Goal: Check status: Check status

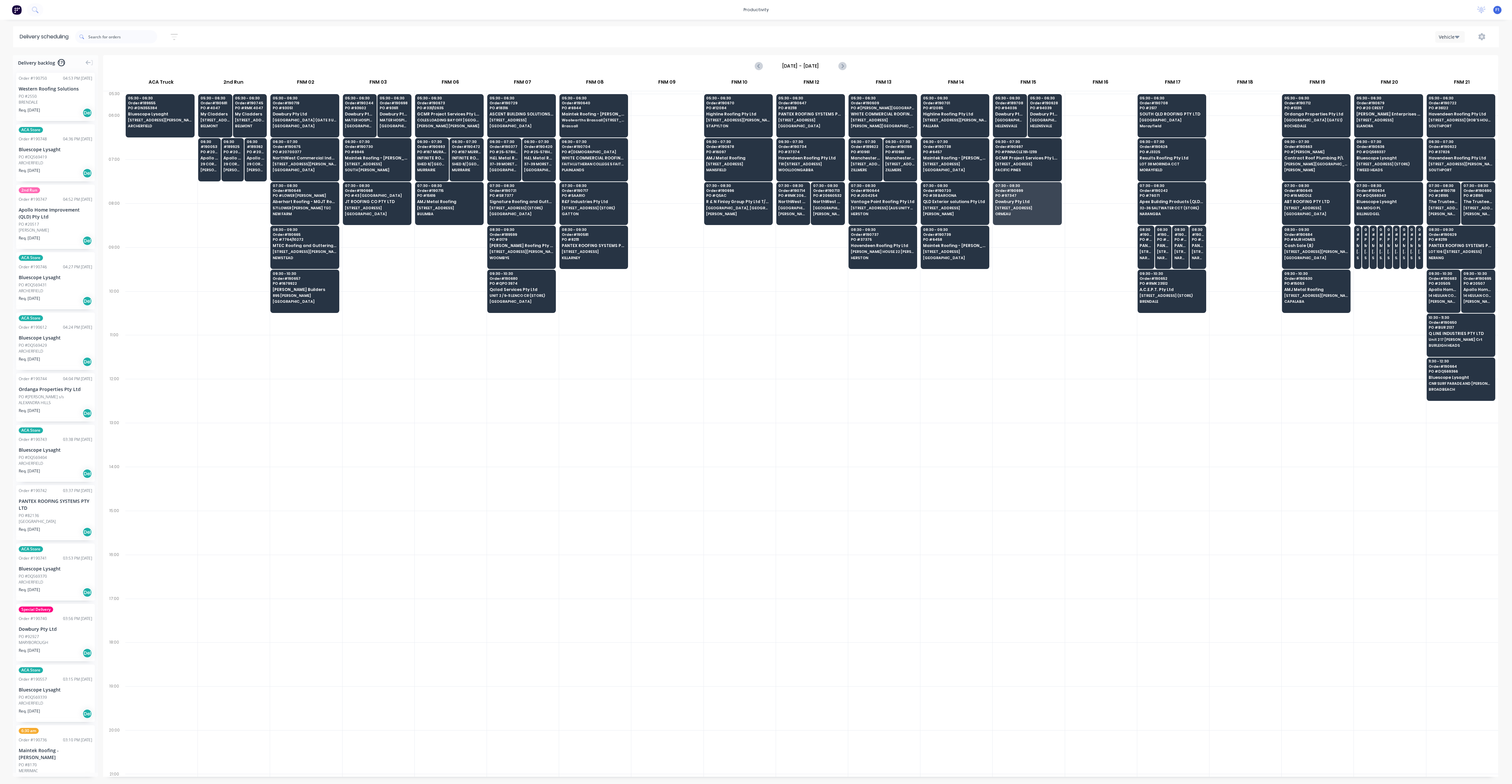
scroll to position [0, 1]
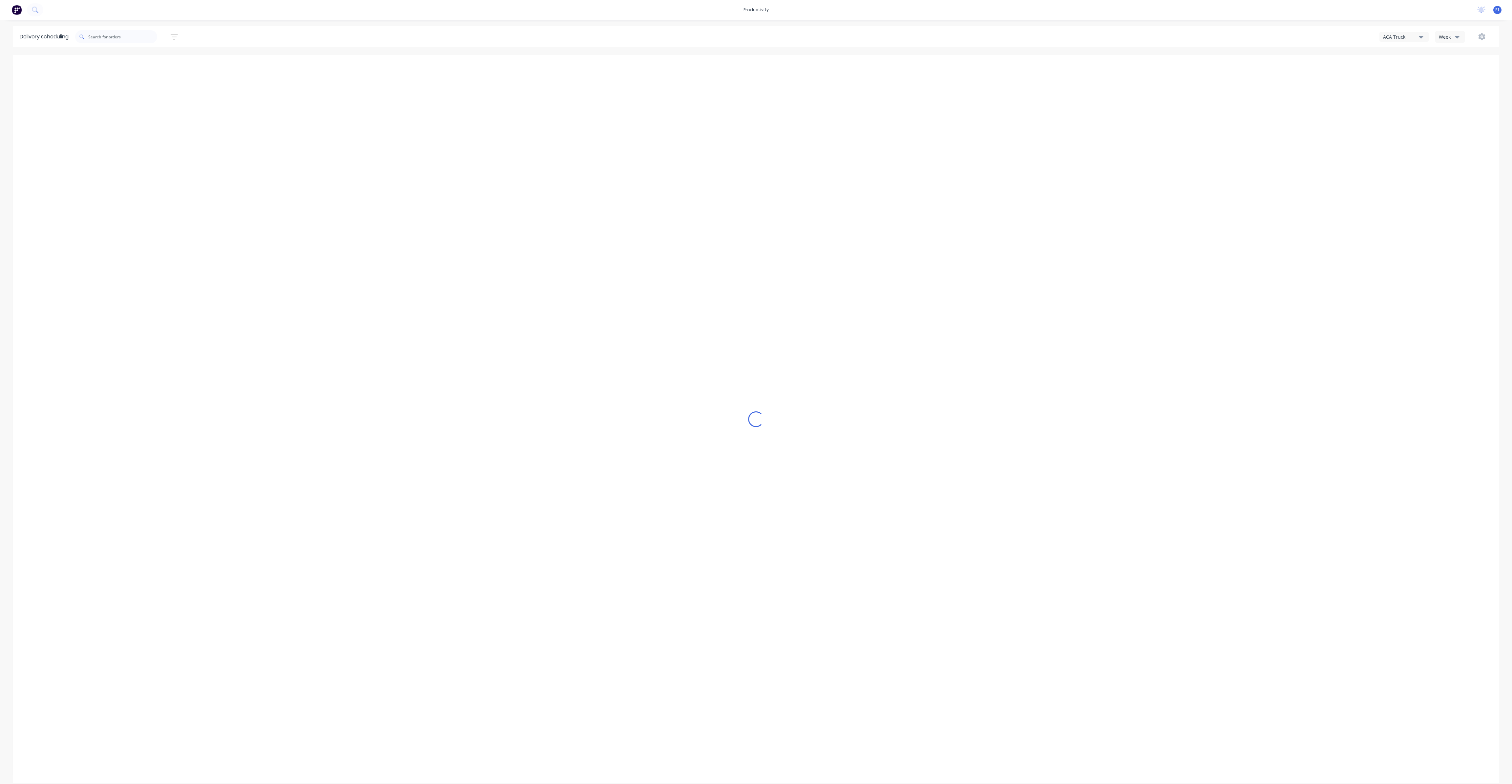
click at [1439, 36] on button "Week" at bounding box center [1450, 37] width 29 height 12
click at [1462, 76] on div "Week Vehicle" at bounding box center [1468, 60] width 66 height 33
click at [1462, 70] on div "Vehicle" at bounding box center [1468, 67] width 65 height 13
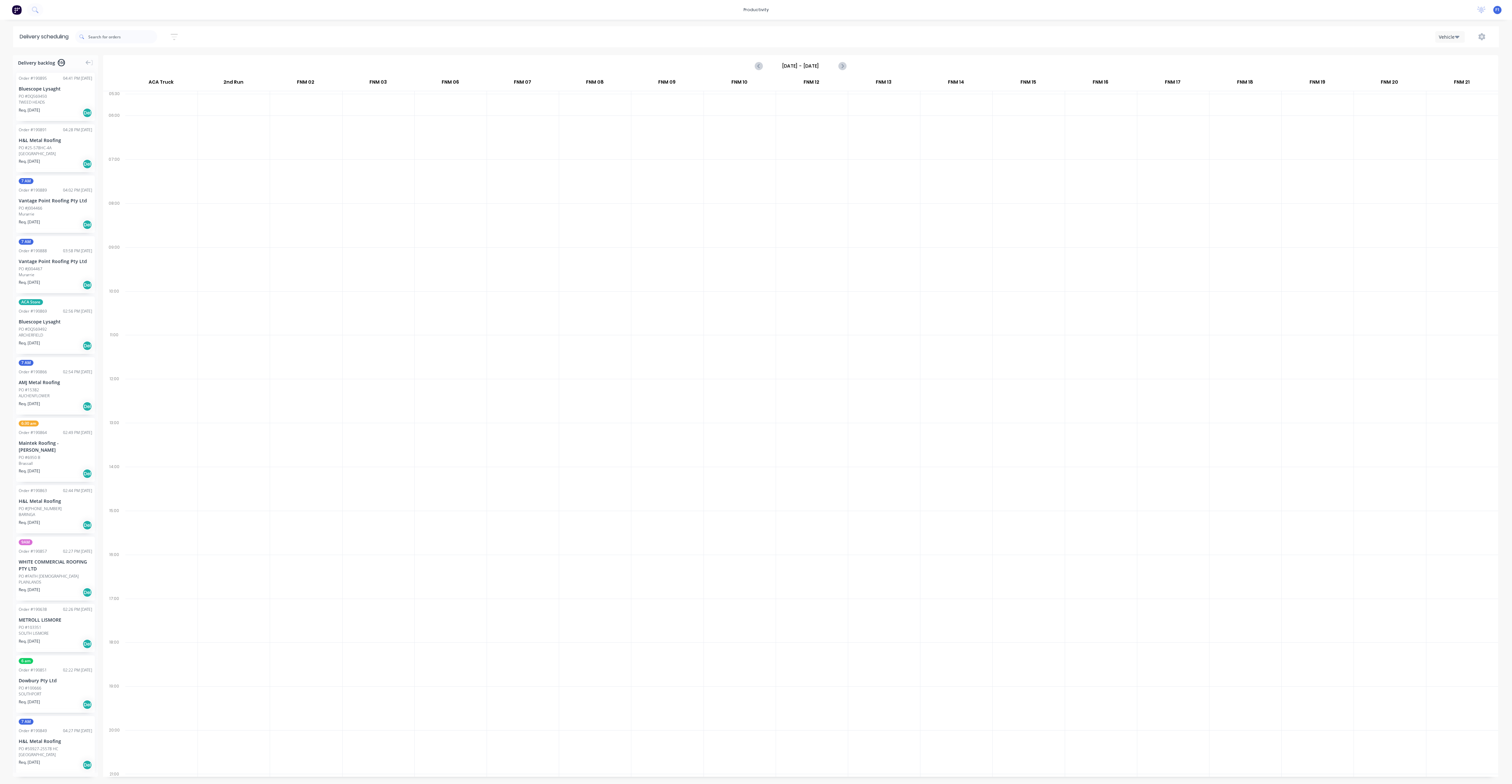
click at [808, 65] on input "Sunday - 24/08/25" at bounding box center [801, 66] width 65 height 10
click at [815, 151] on div "27" at bounding box center [816, 150] width 10 height 10
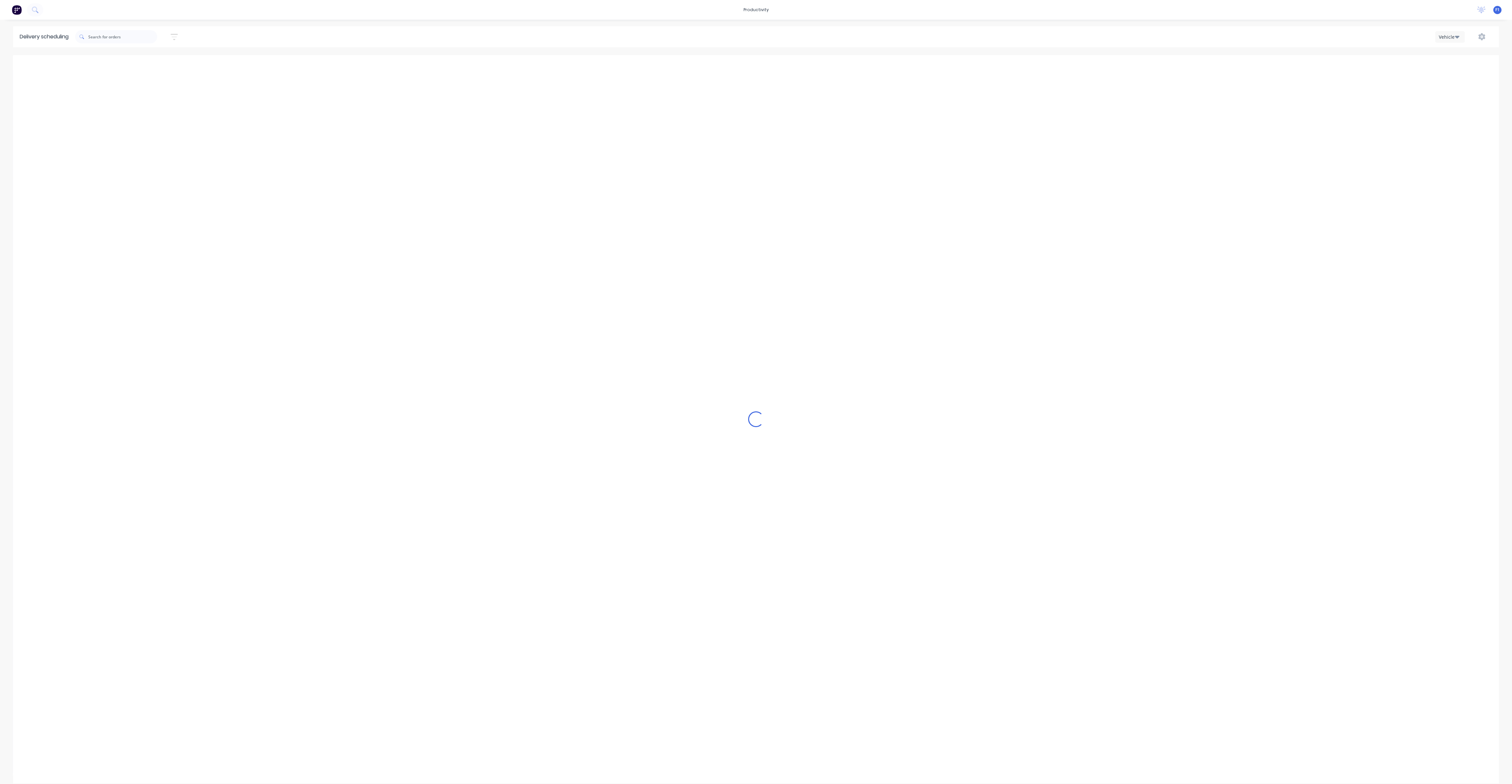
type input "Wednesday - 27/08/25"
click at [139, 34] on input "text" at bounding box center [122, 36] width 69 height 13
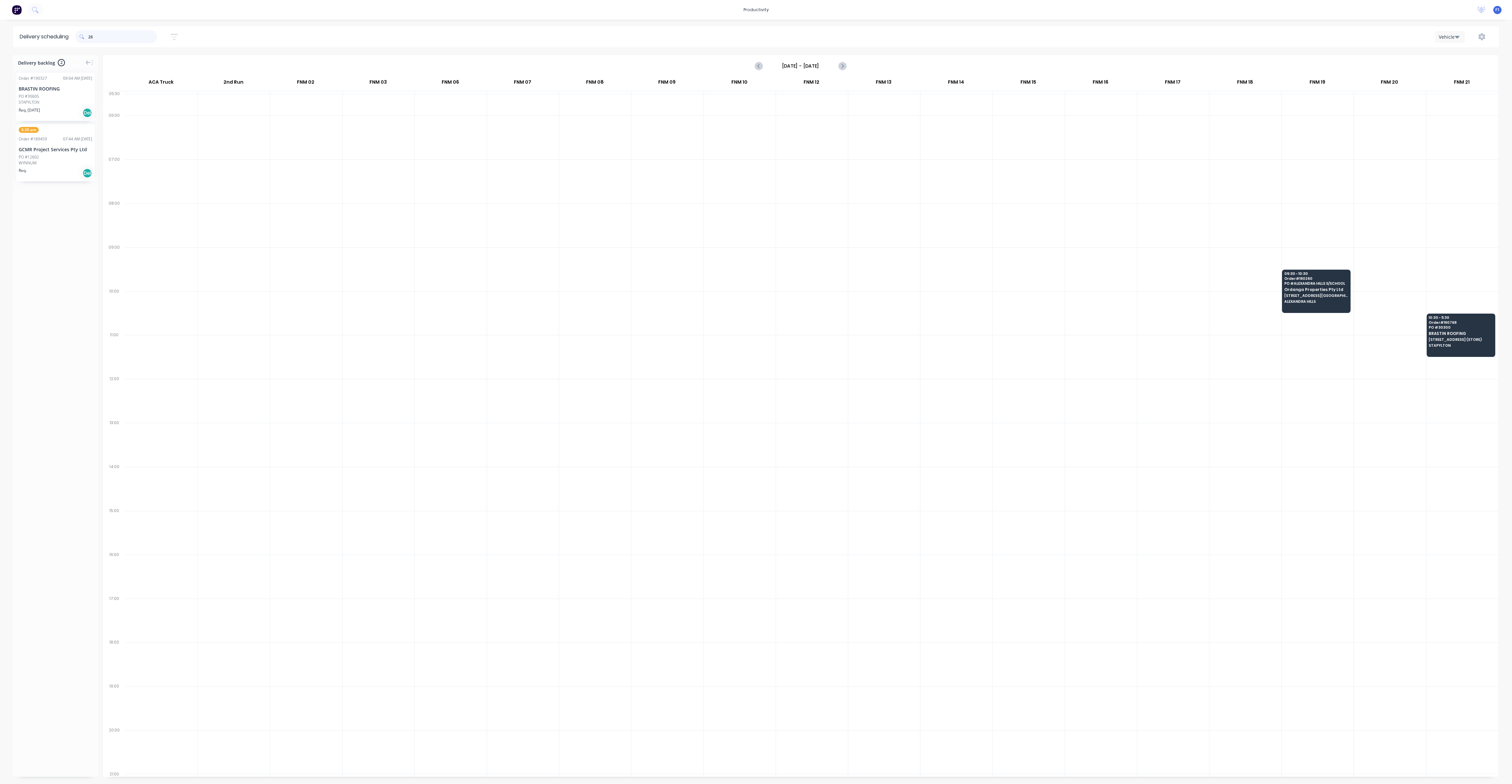
type input "2"
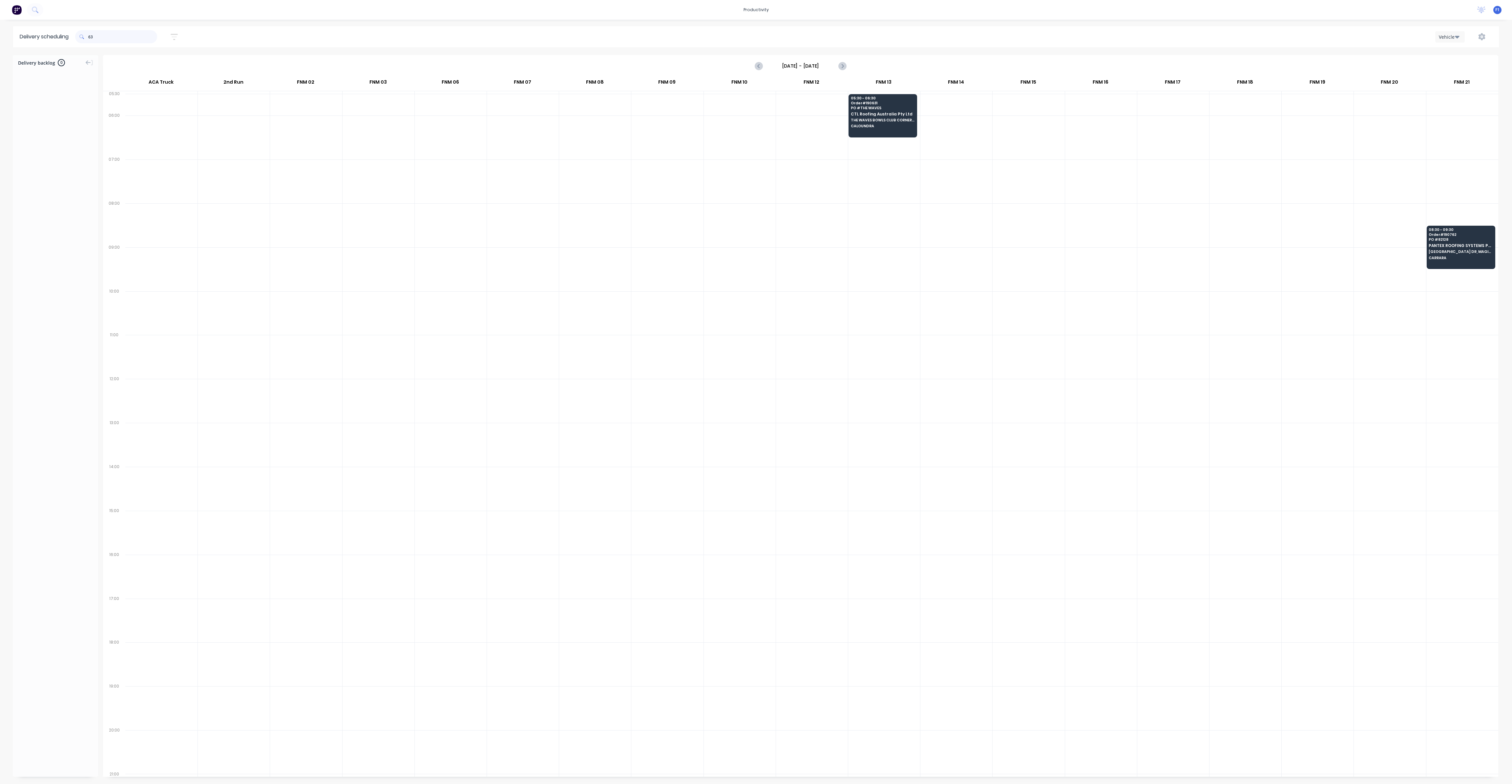
type input "6"
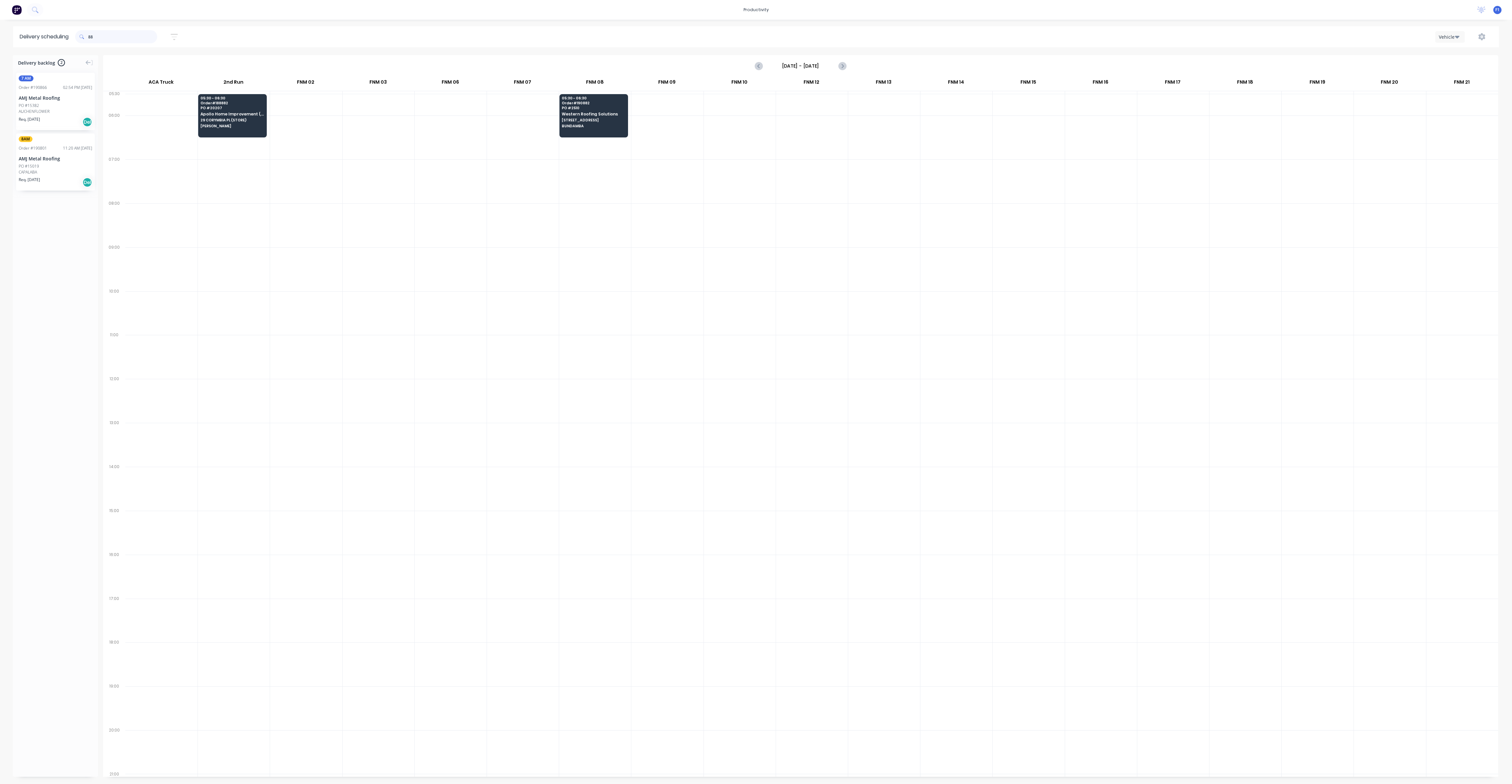
type input "8"
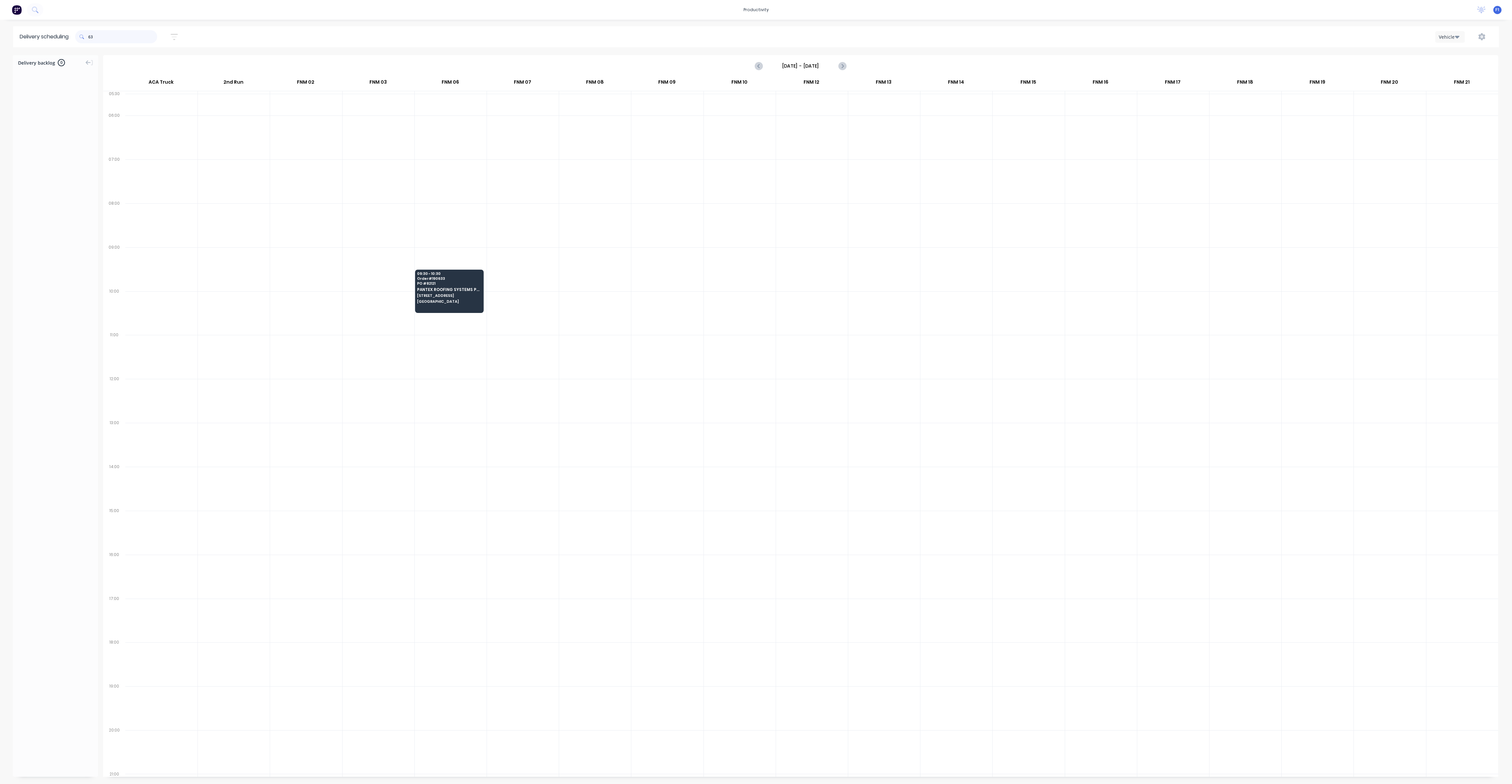
type input "6"
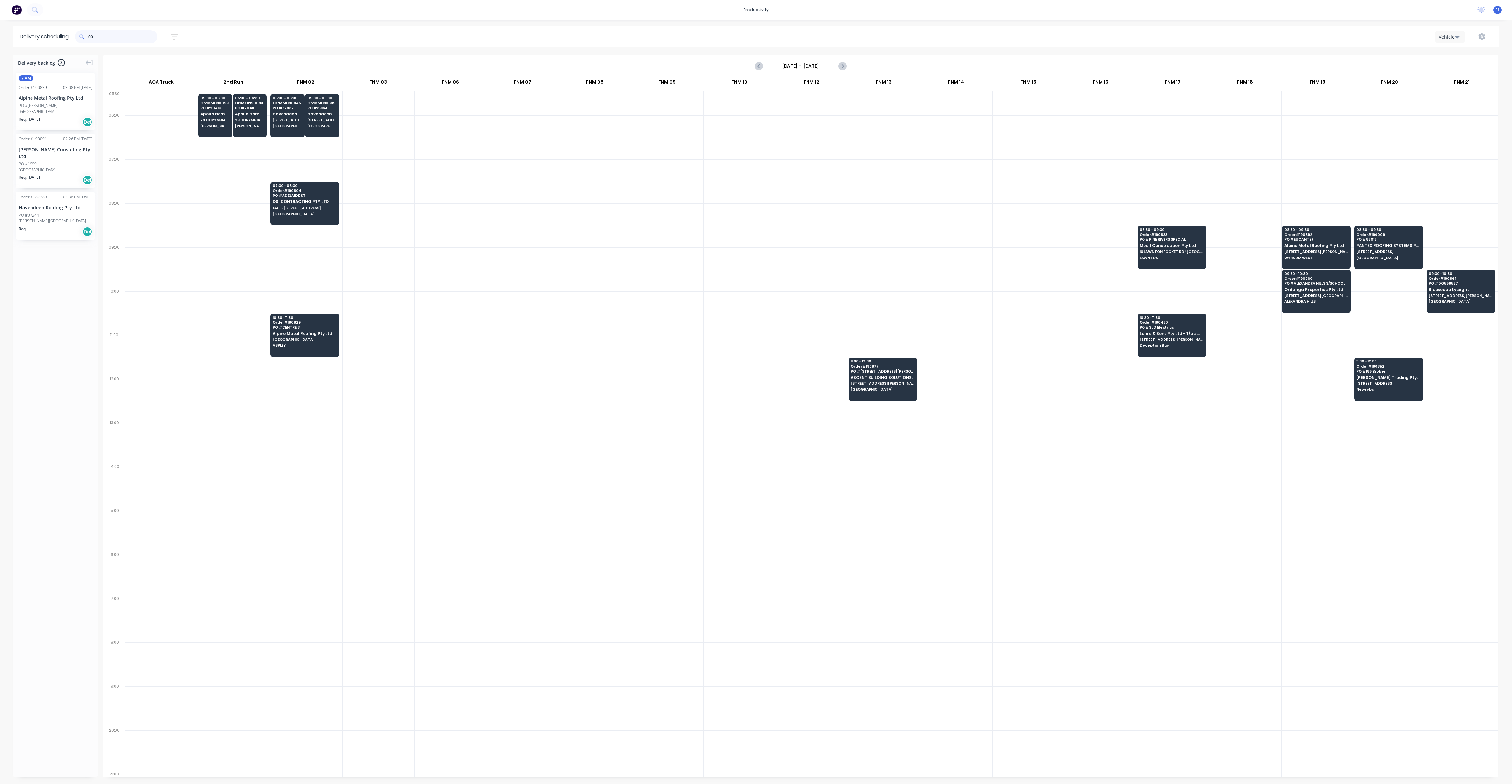
type input "0"
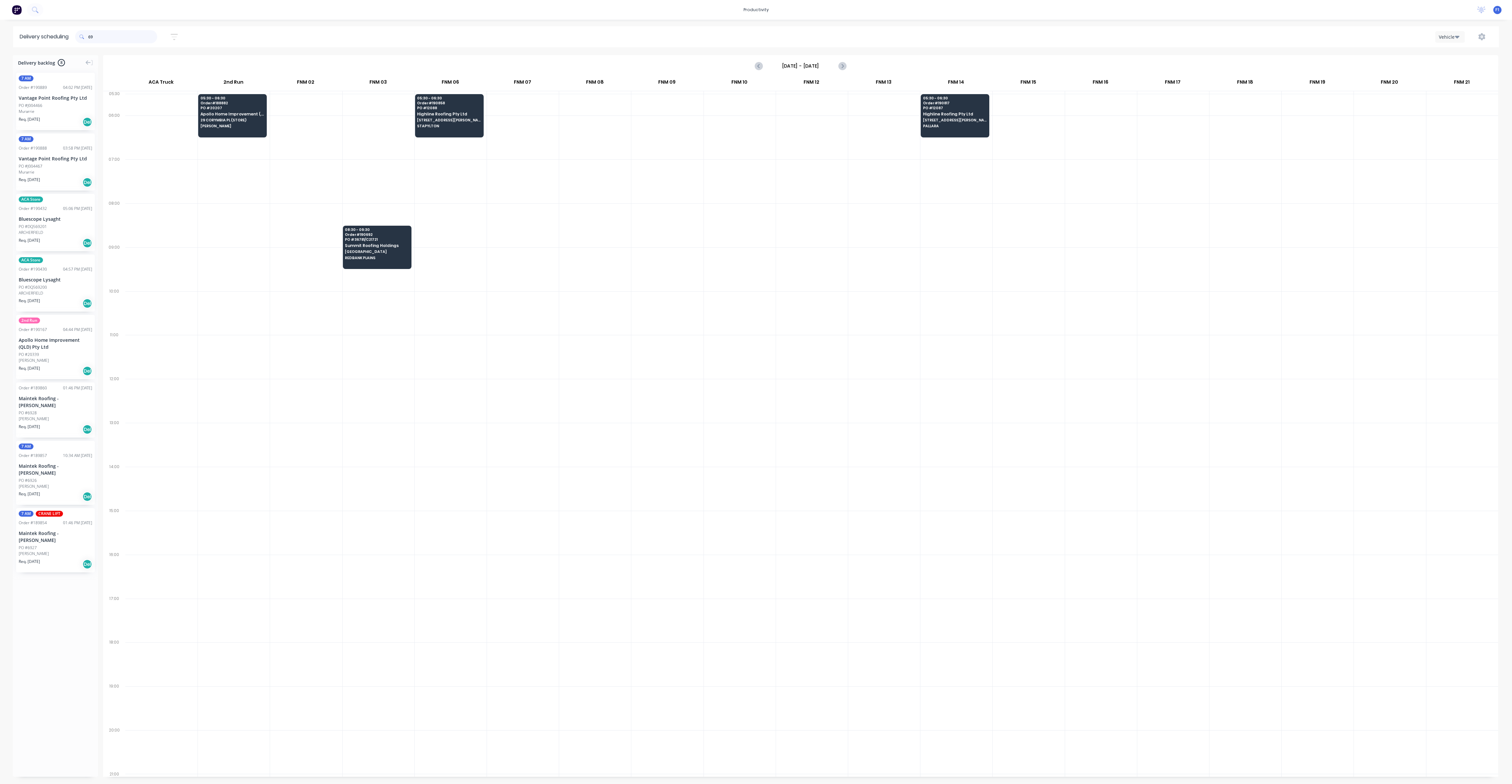
type input "6"
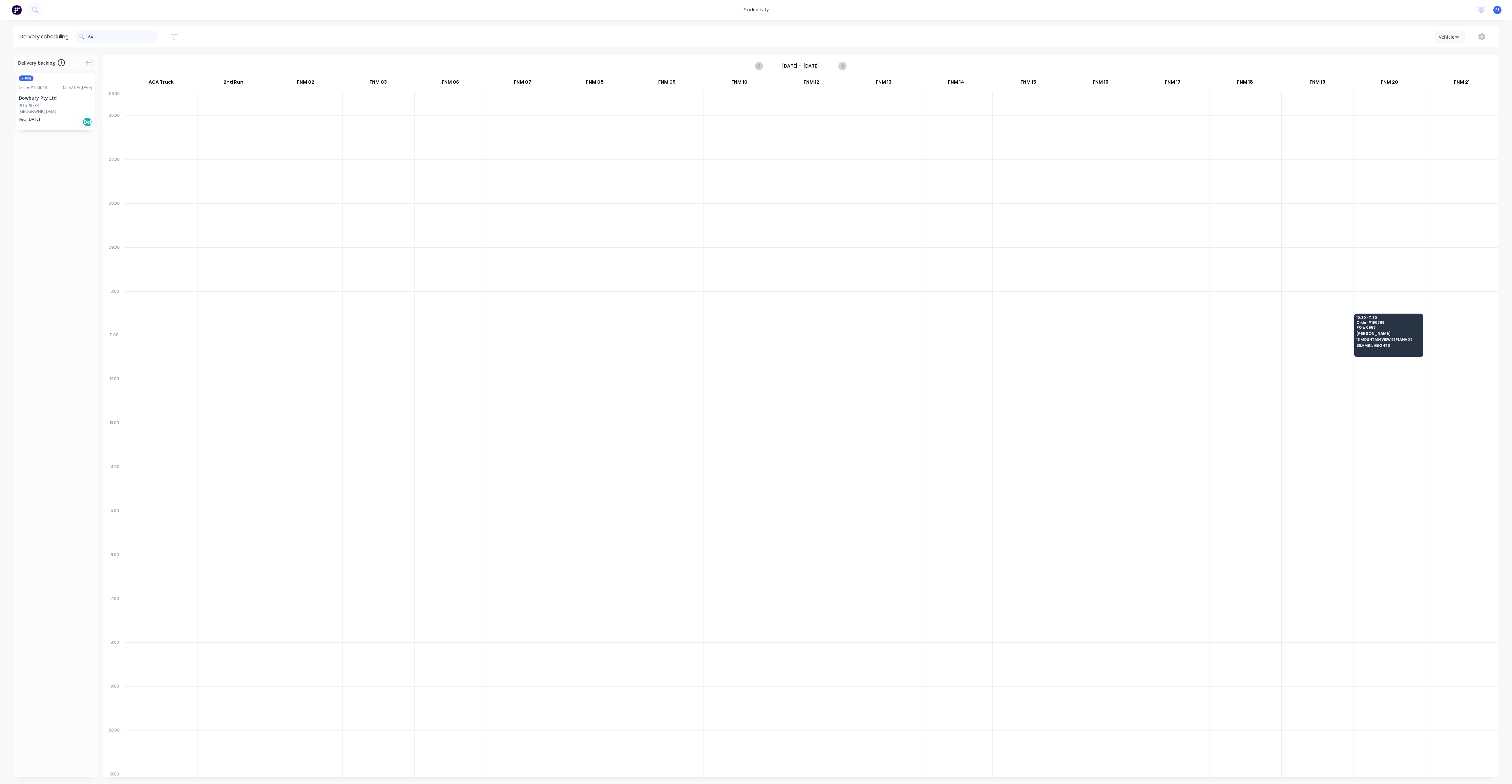
type input "6"
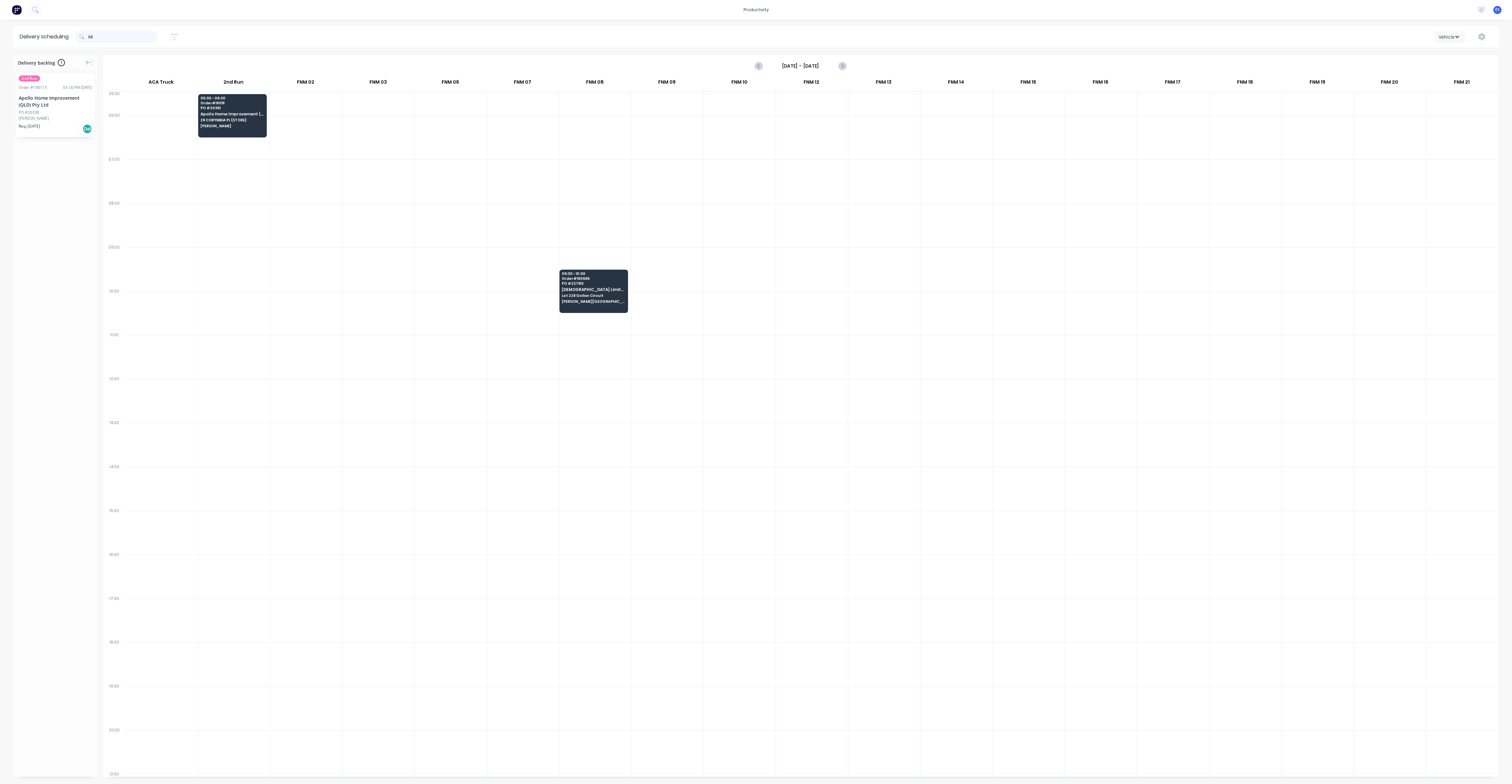
type input "6"
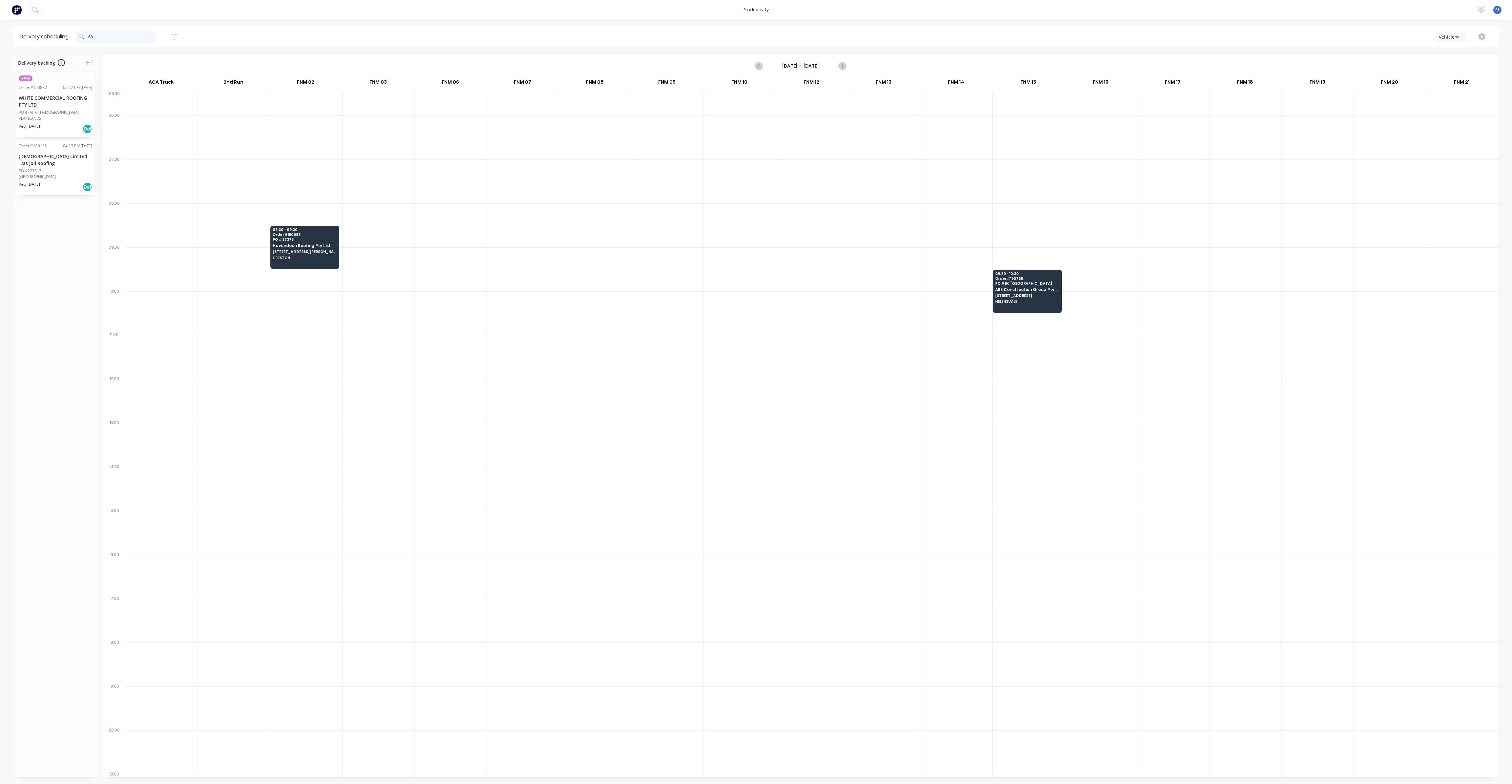
type input "6"
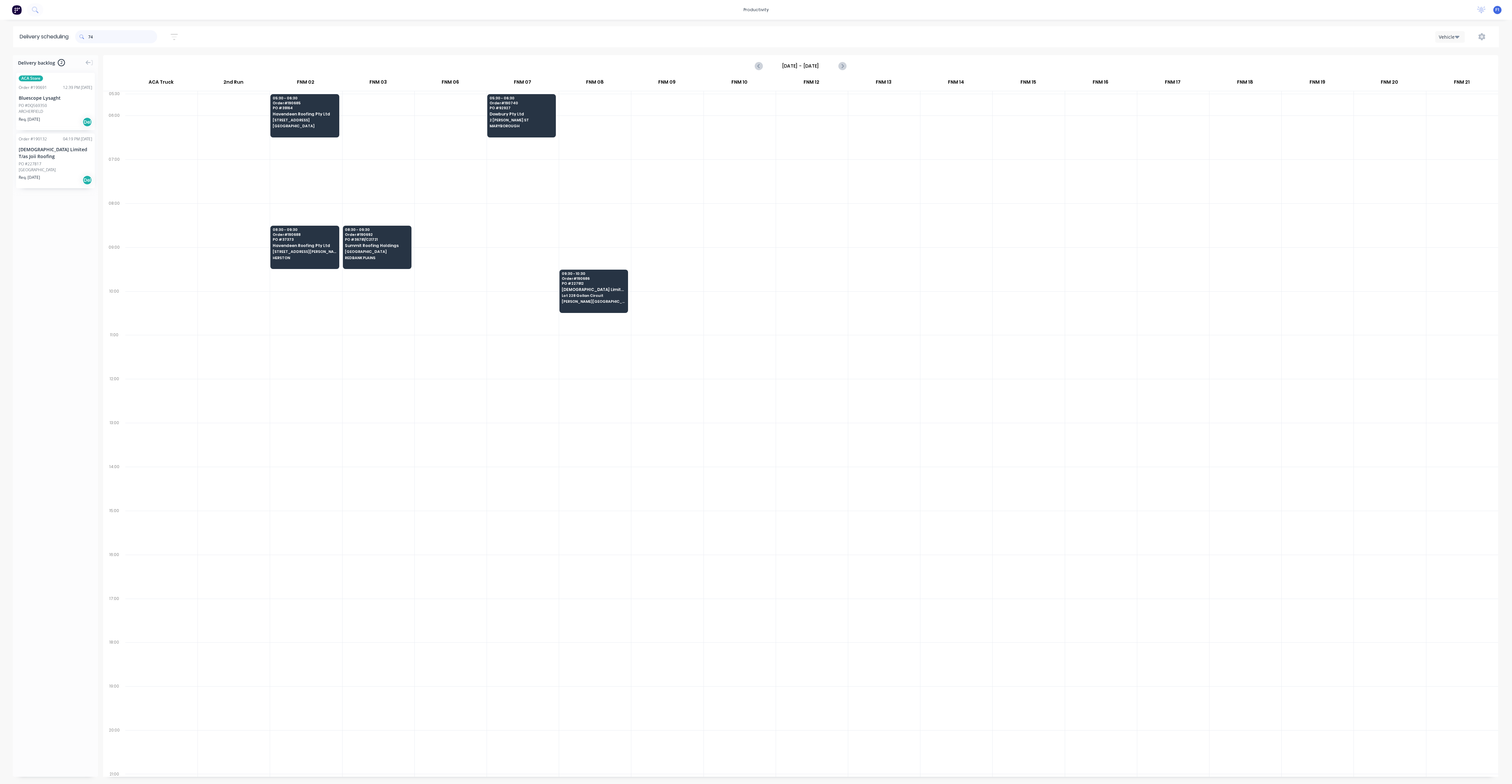
type input "7"
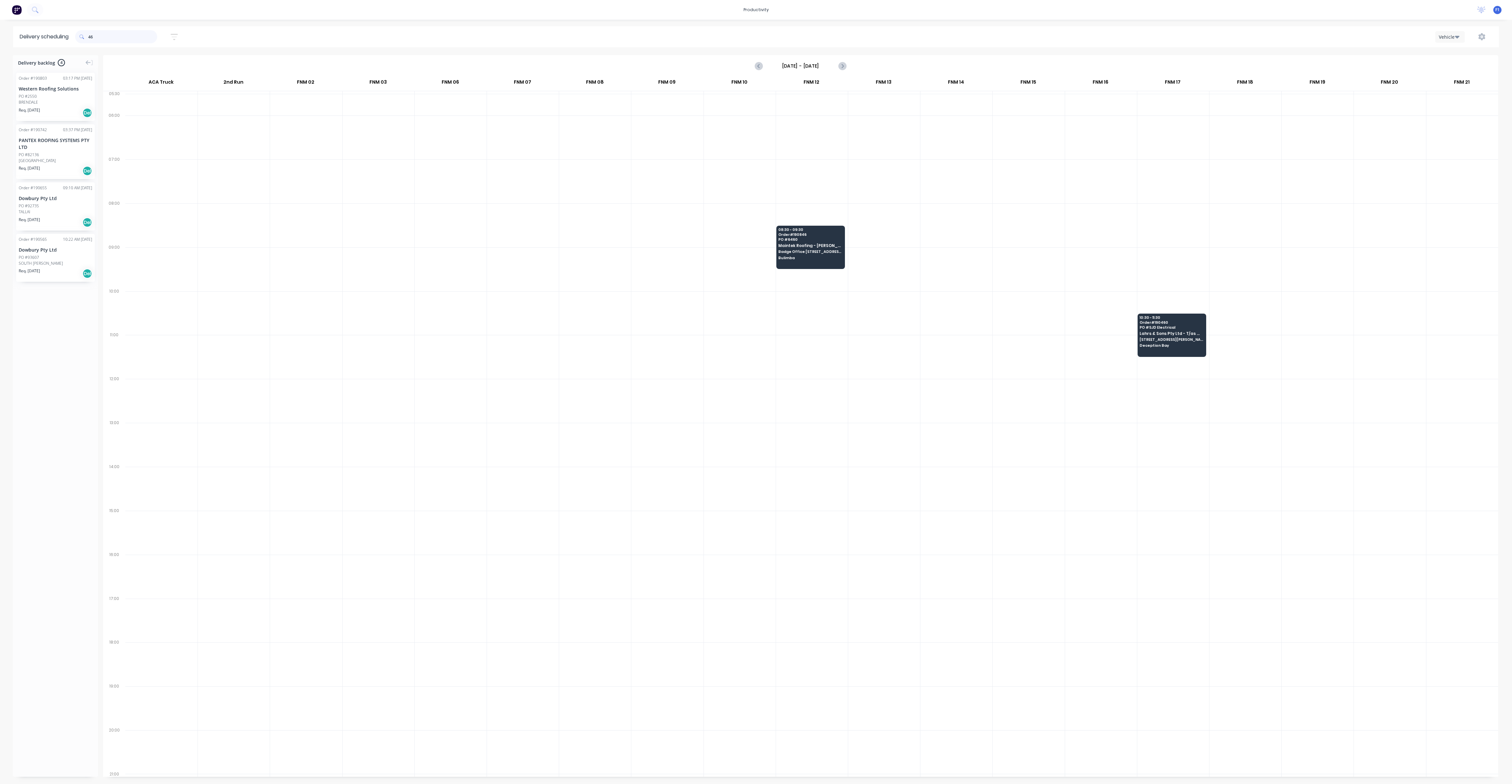
type input "4"
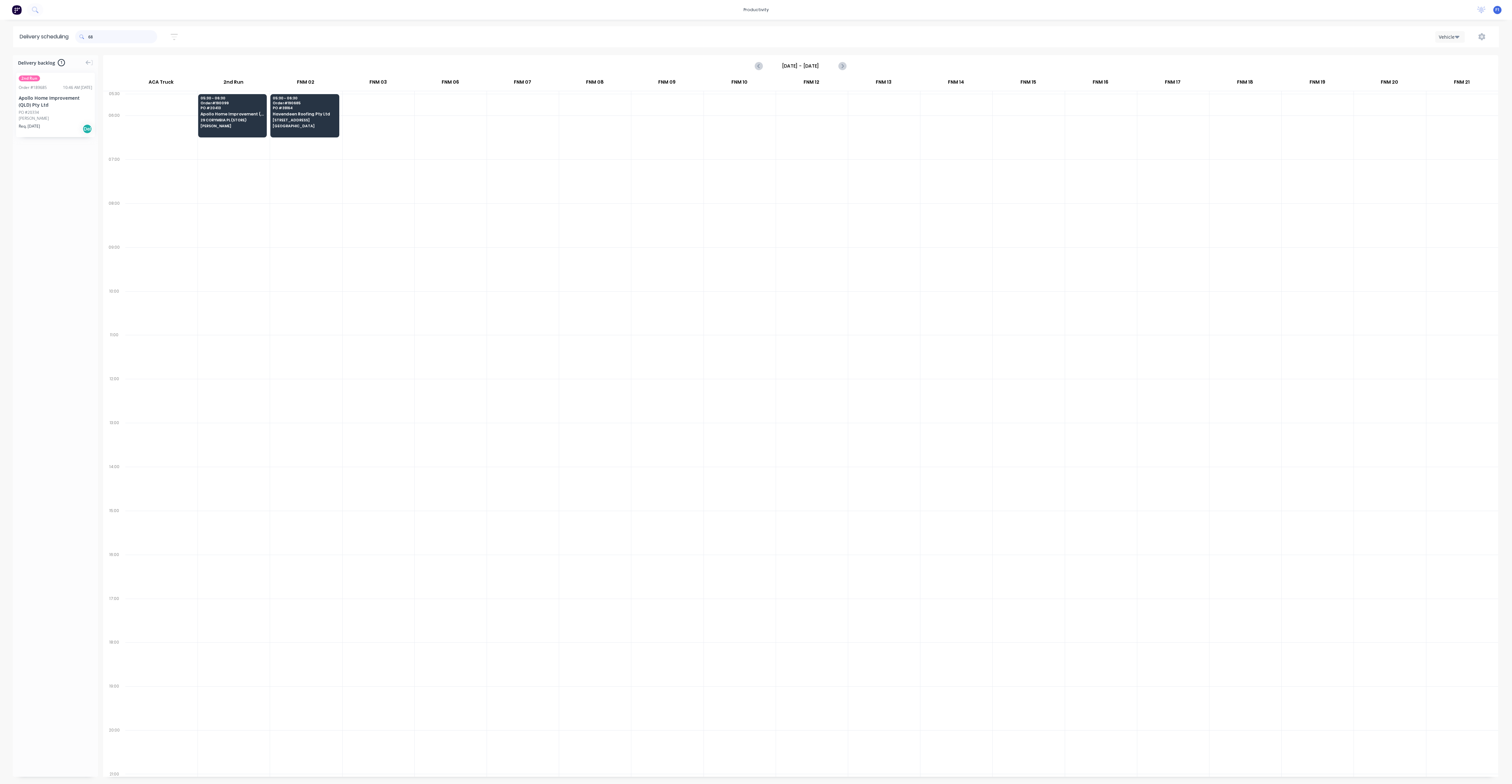
type input "6"
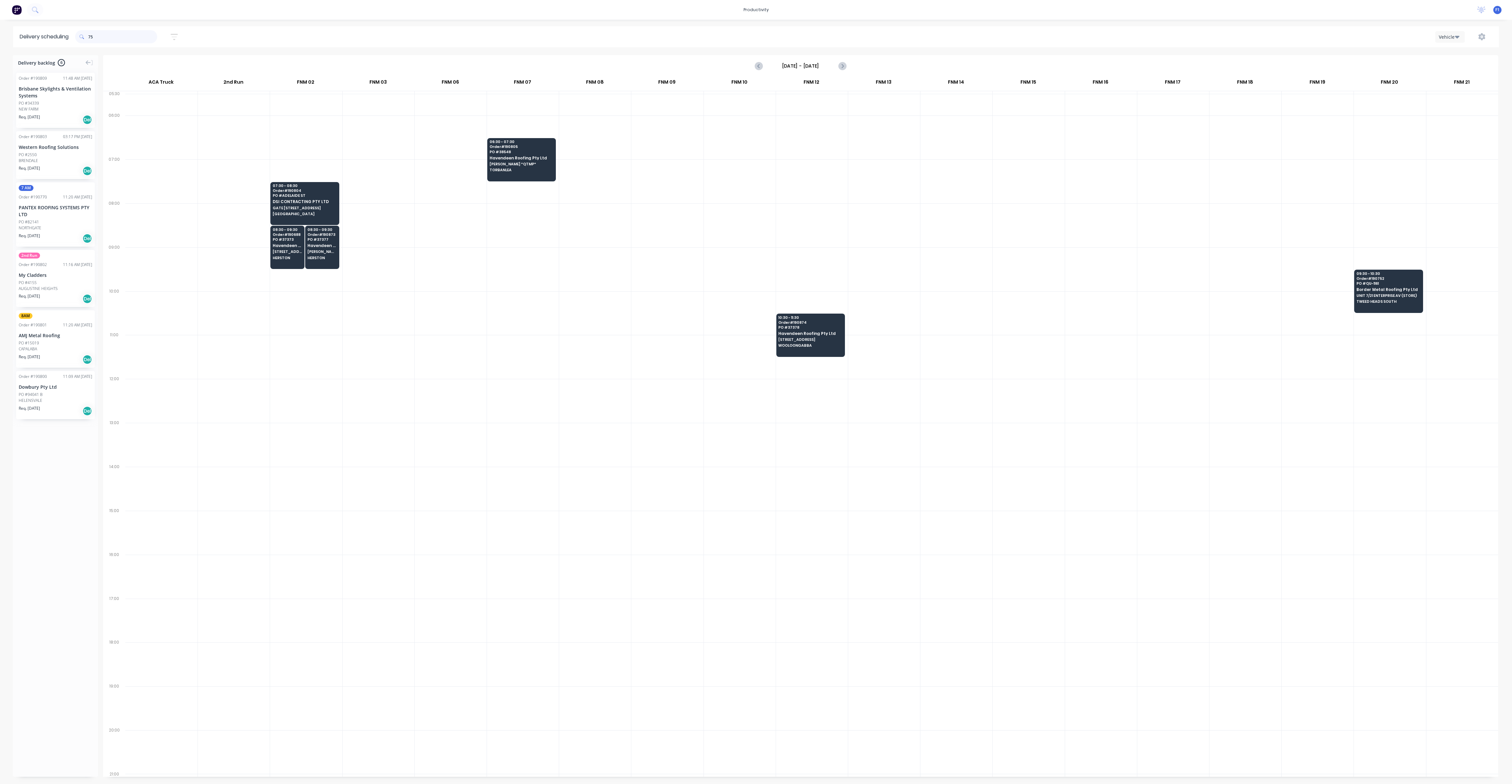
type input "7"
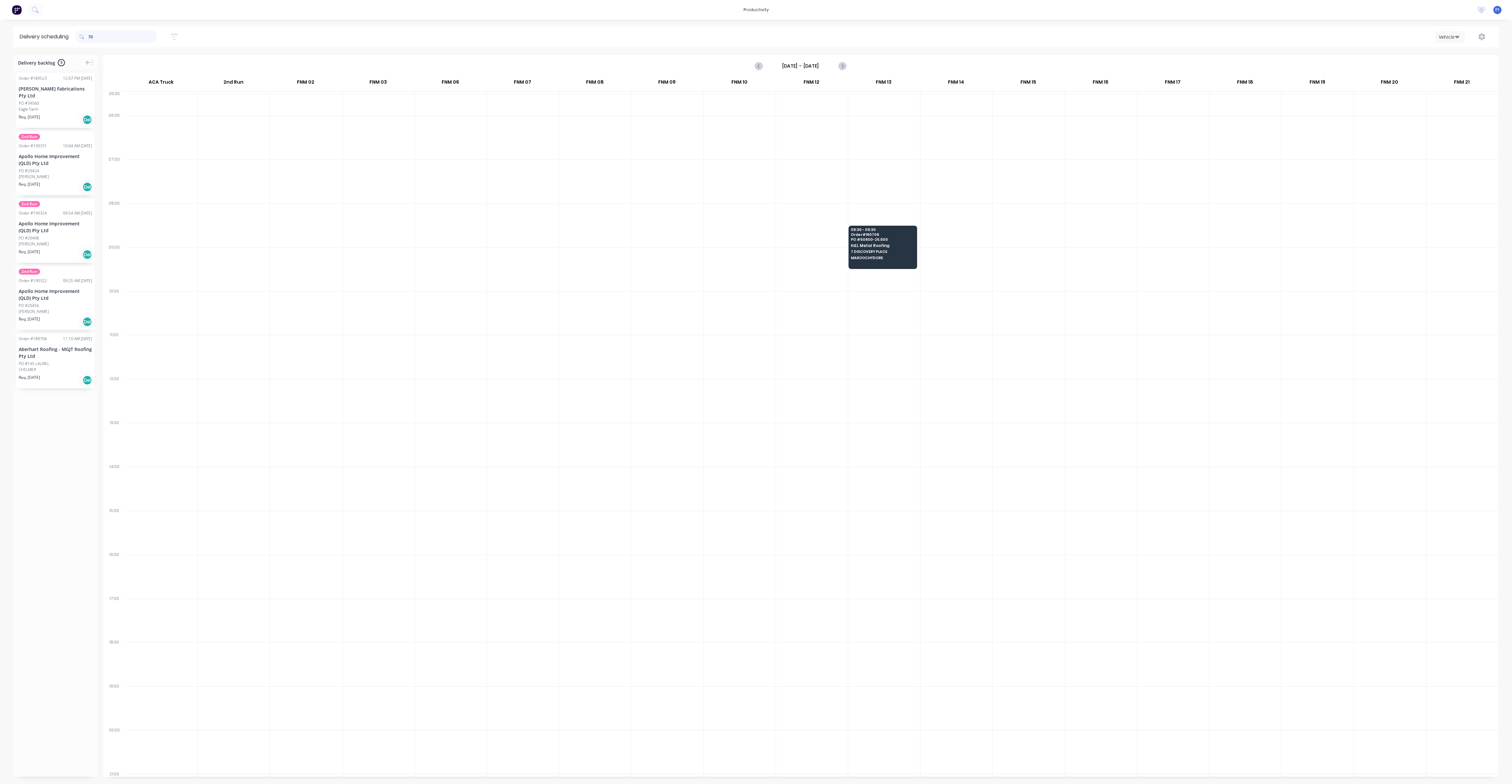
type input "7"
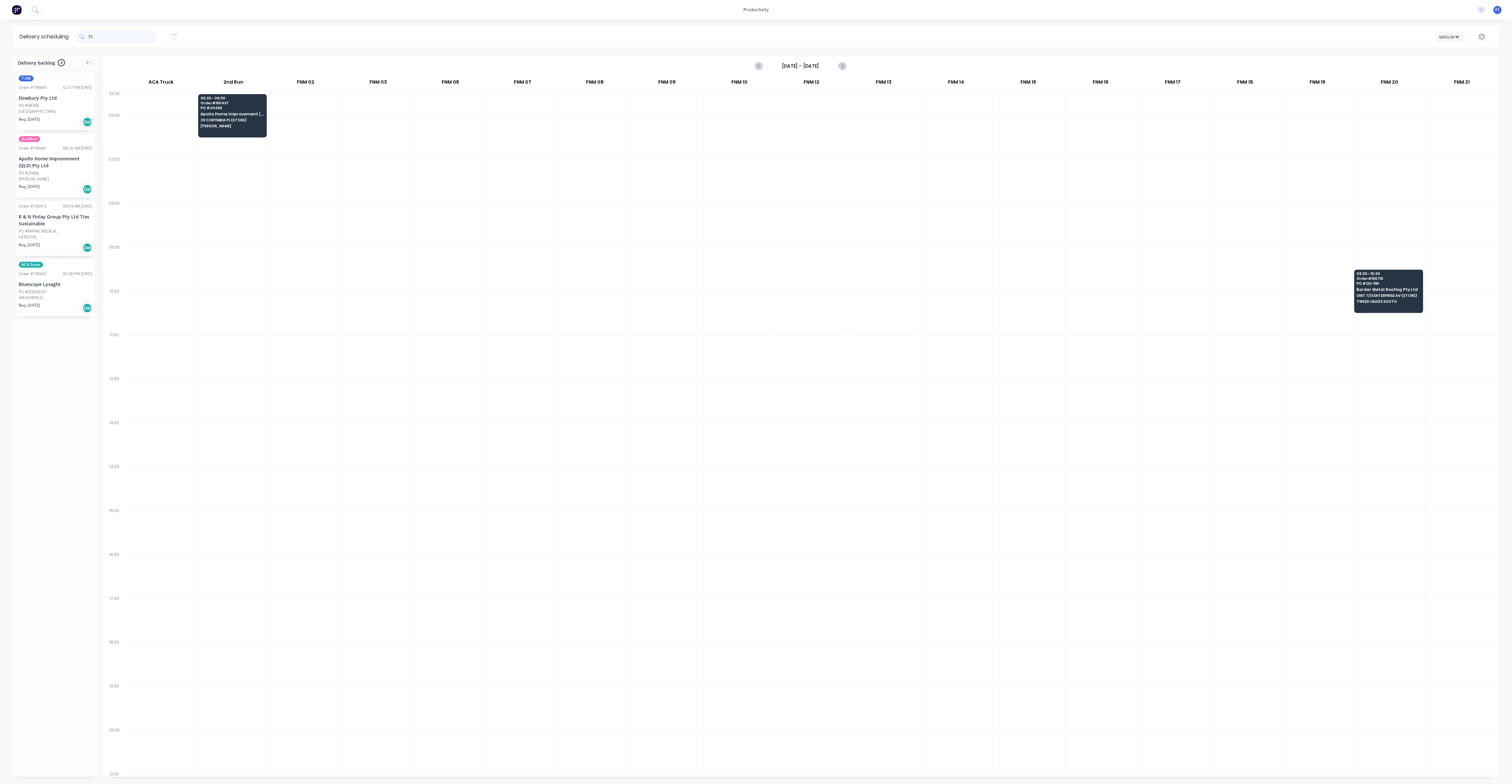
type input "7"
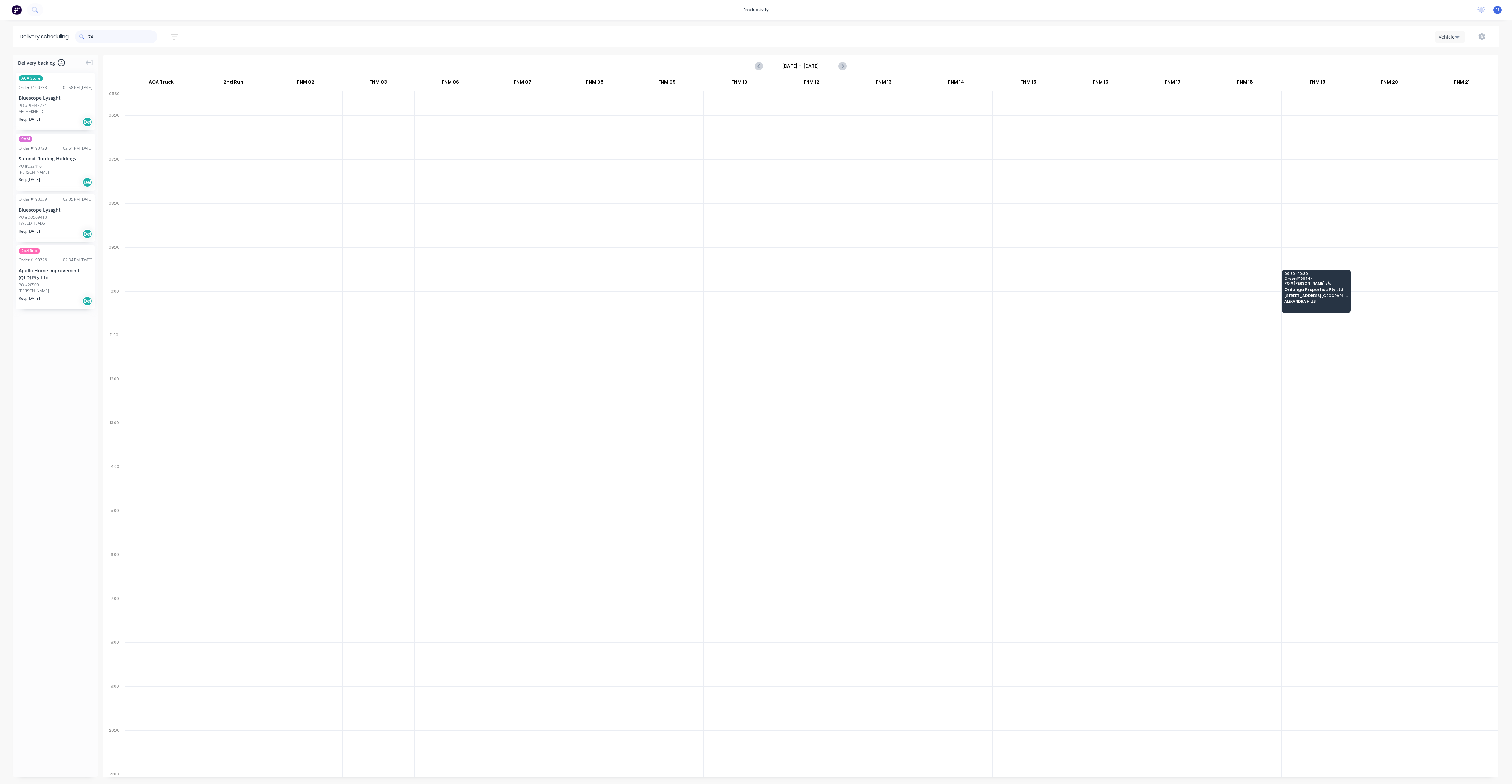
type input "7"
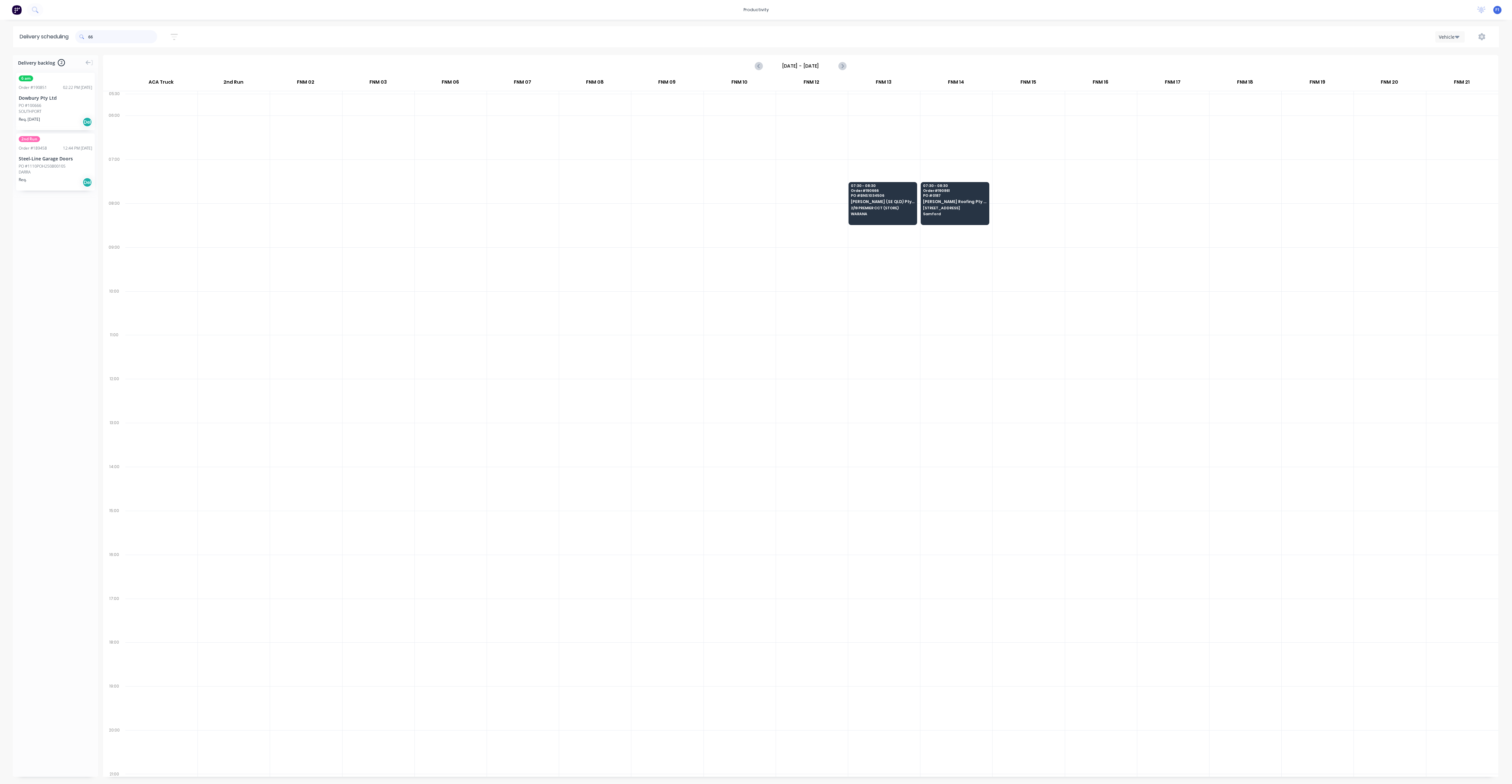
type input "6"
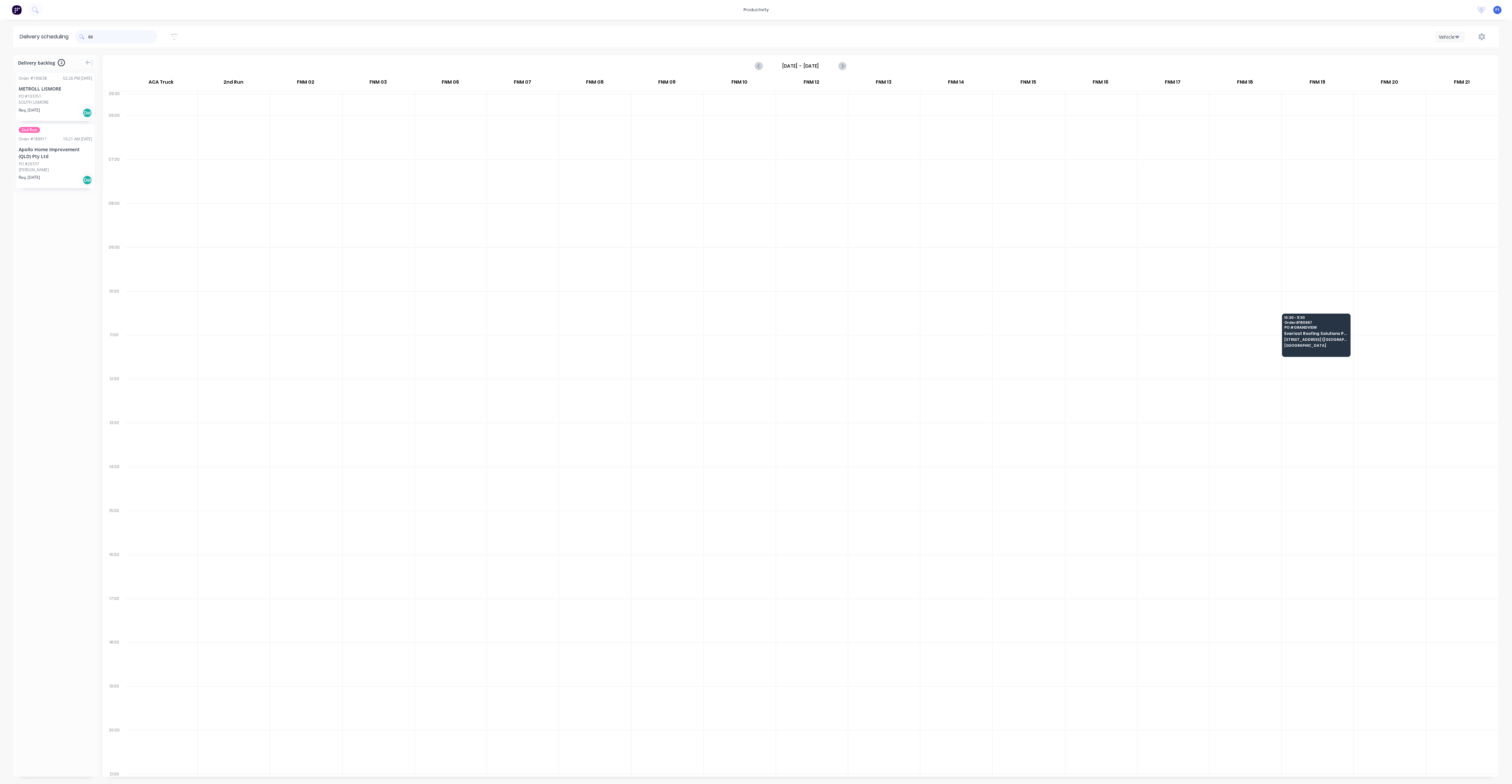
type input "6"
type input "7"
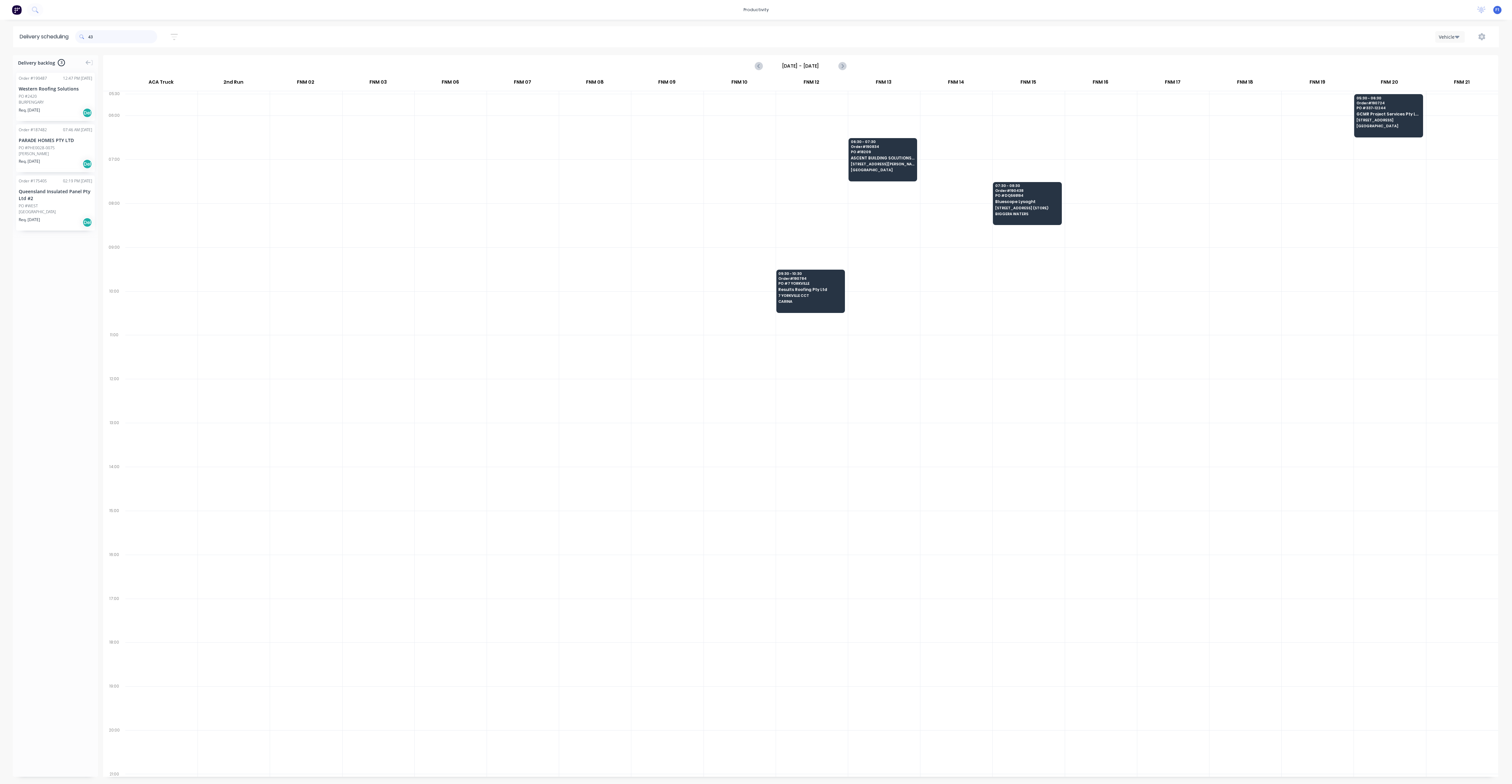
type input "4"
type input "7"
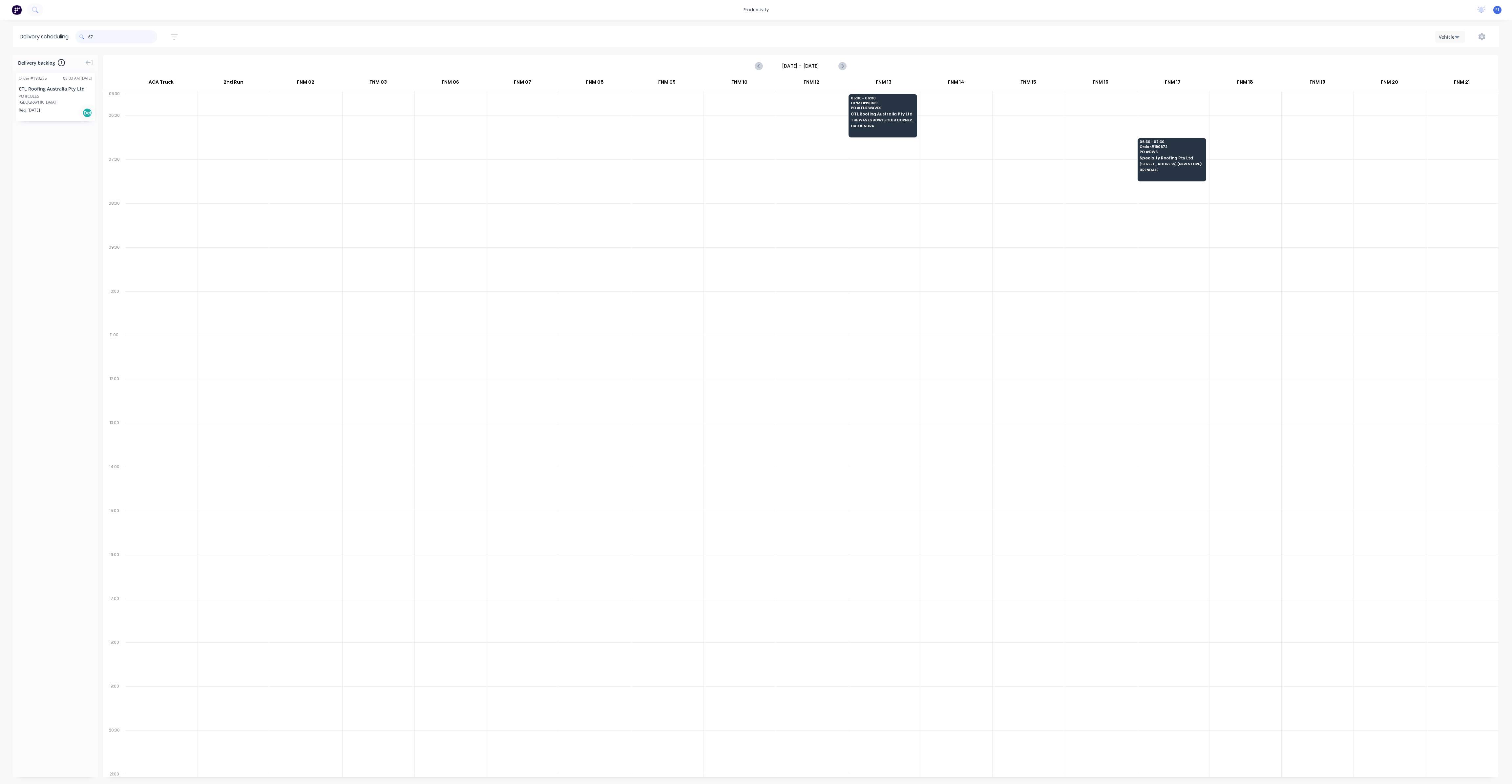
type input "6"
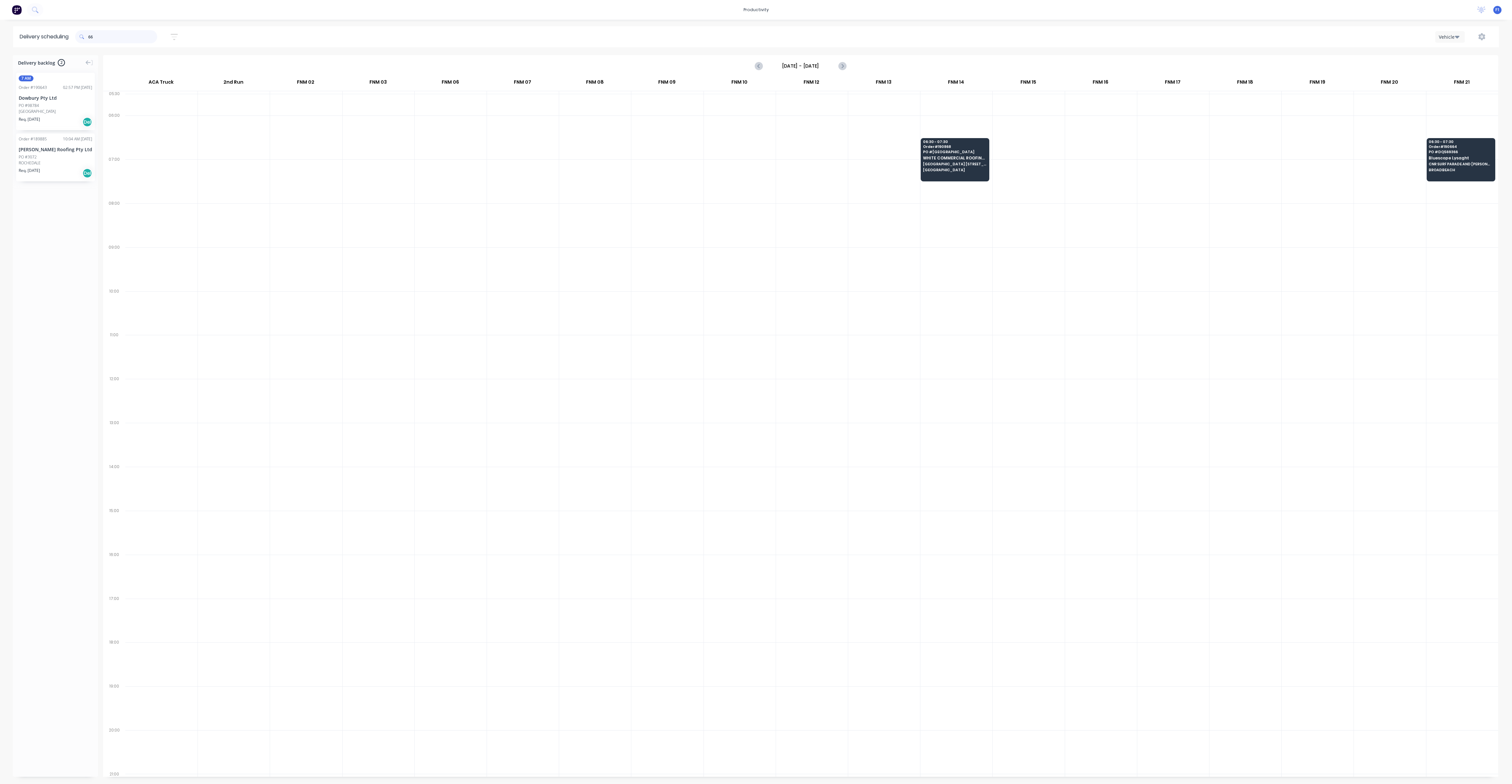
type input "6"
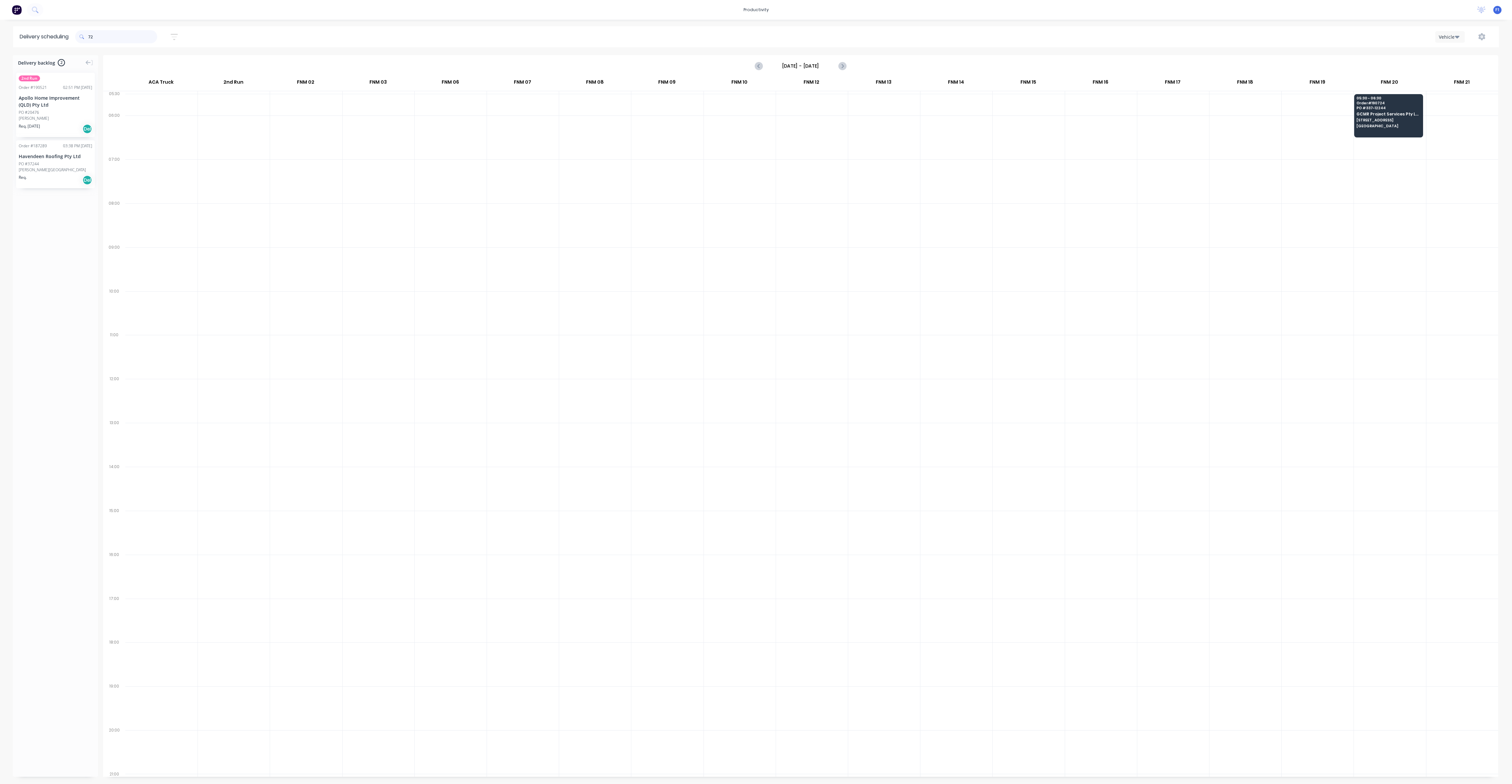
type input "7"
type input "6"
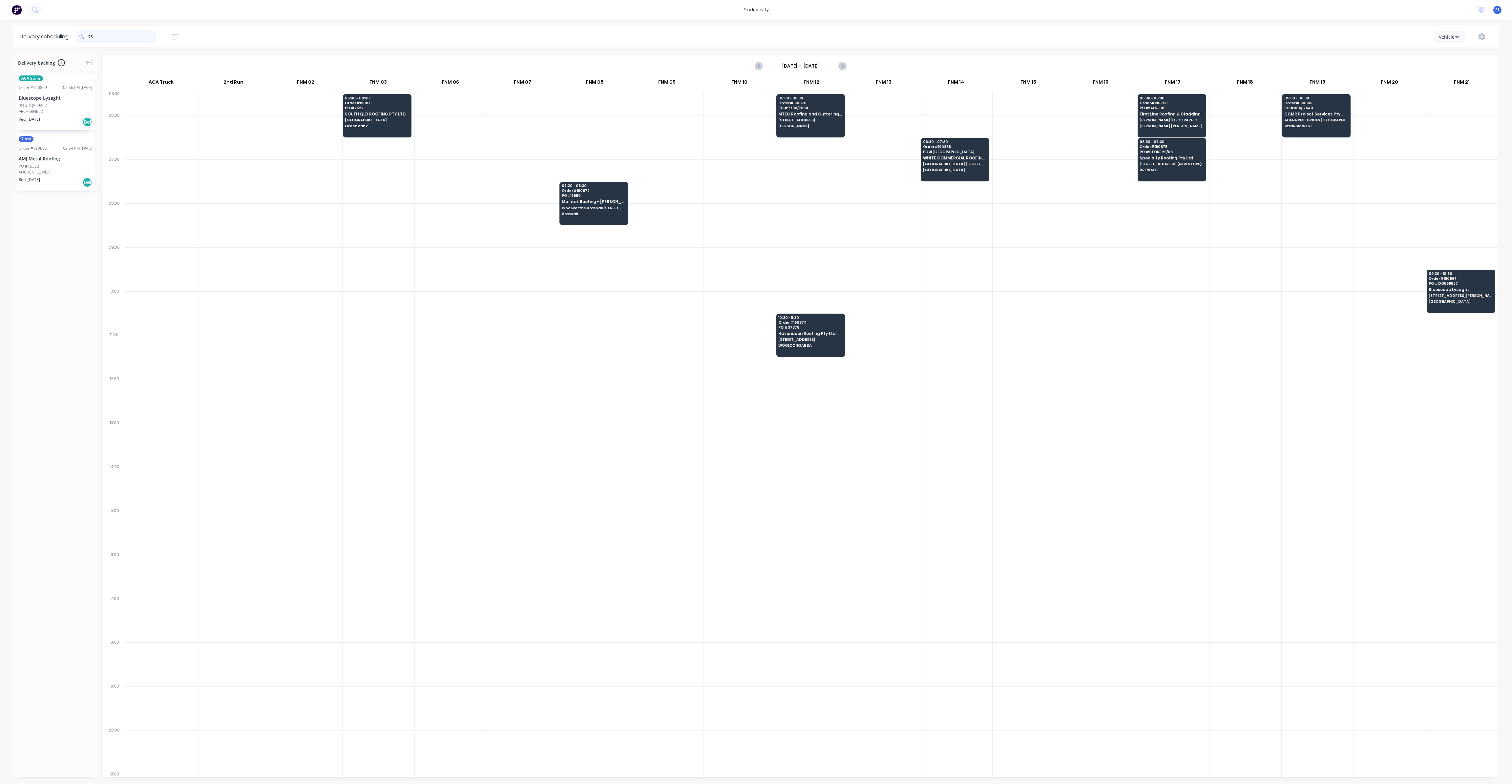
type input "7"
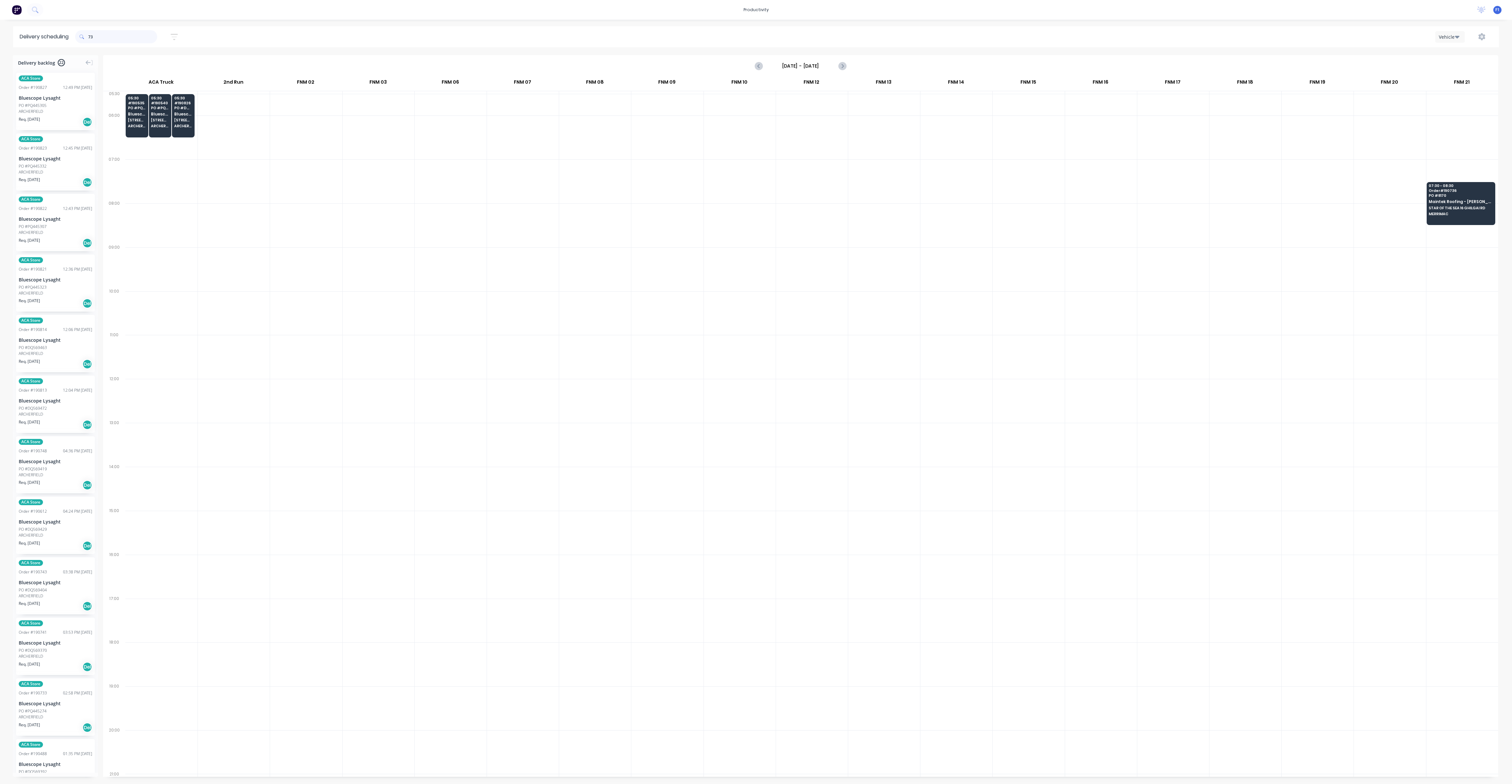
type input "7"
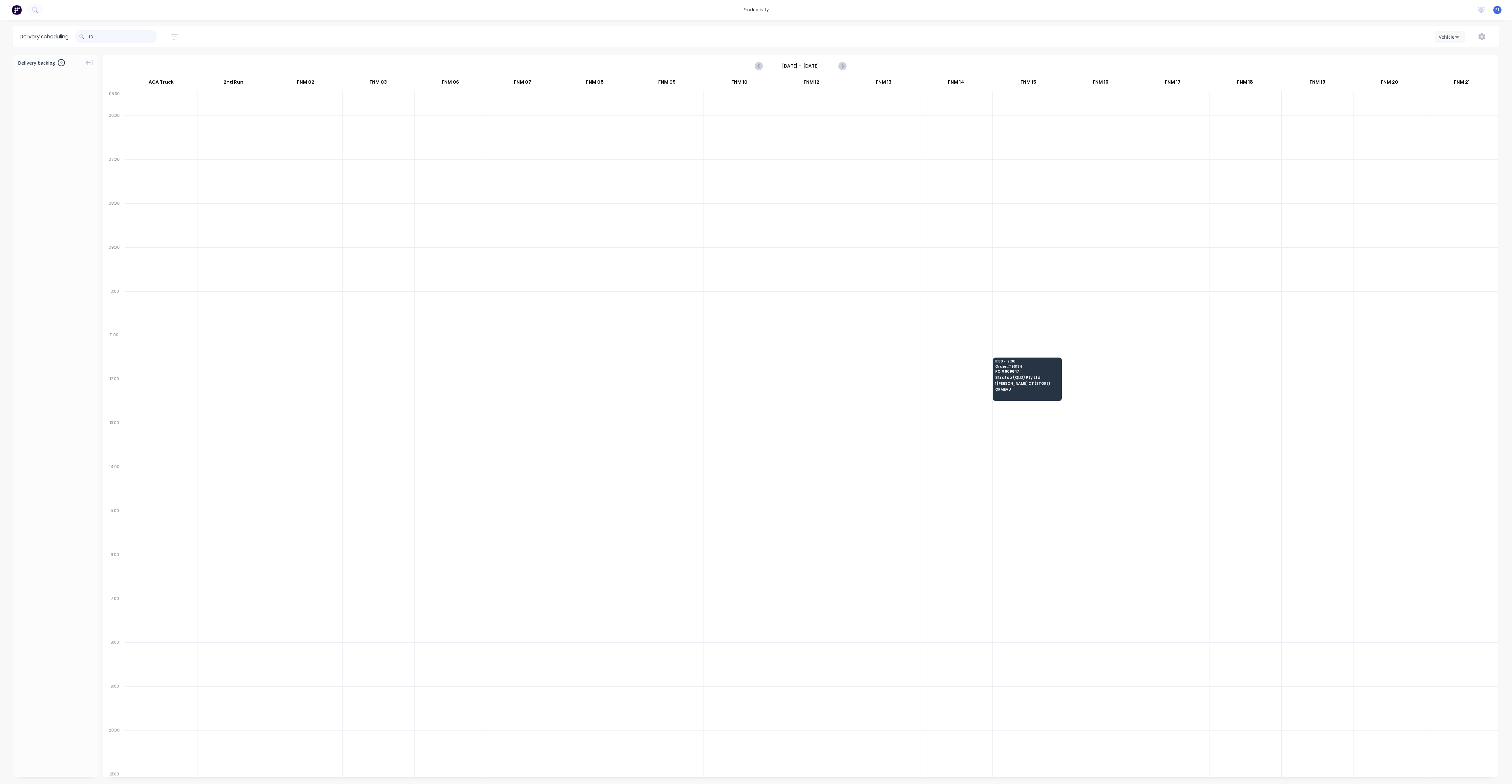
type input "1"
type input "7"
type input "8"
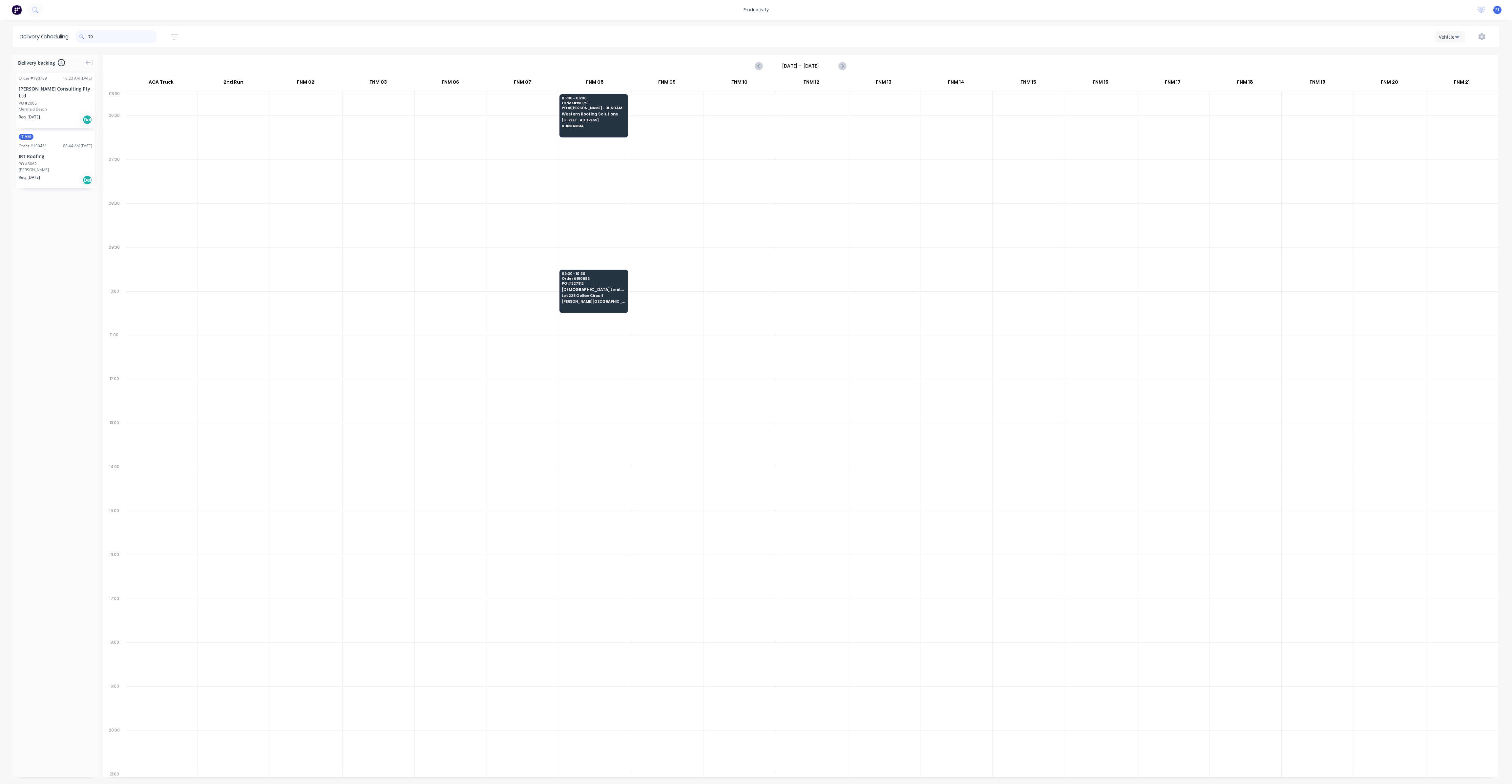
type input "7"
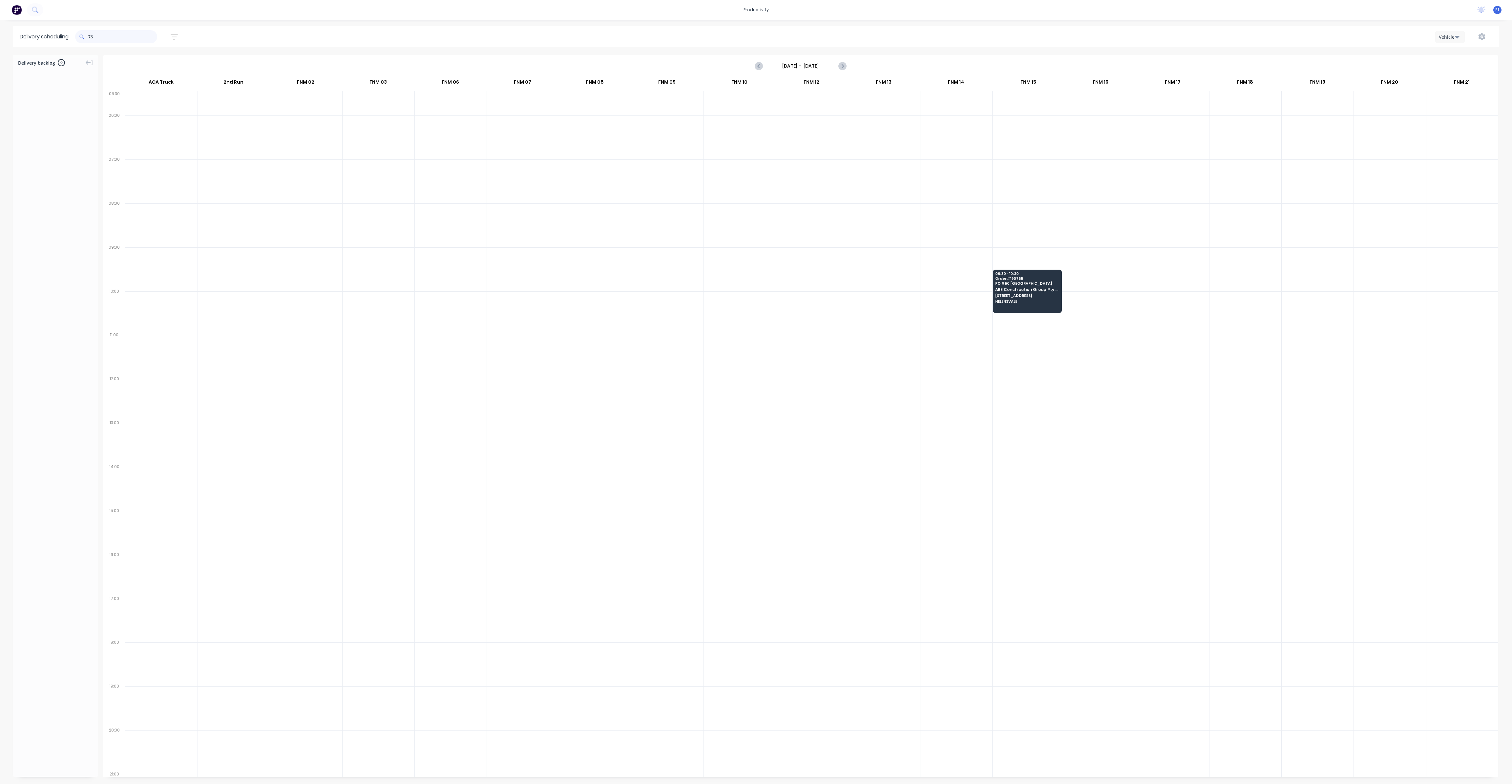
type input "7"
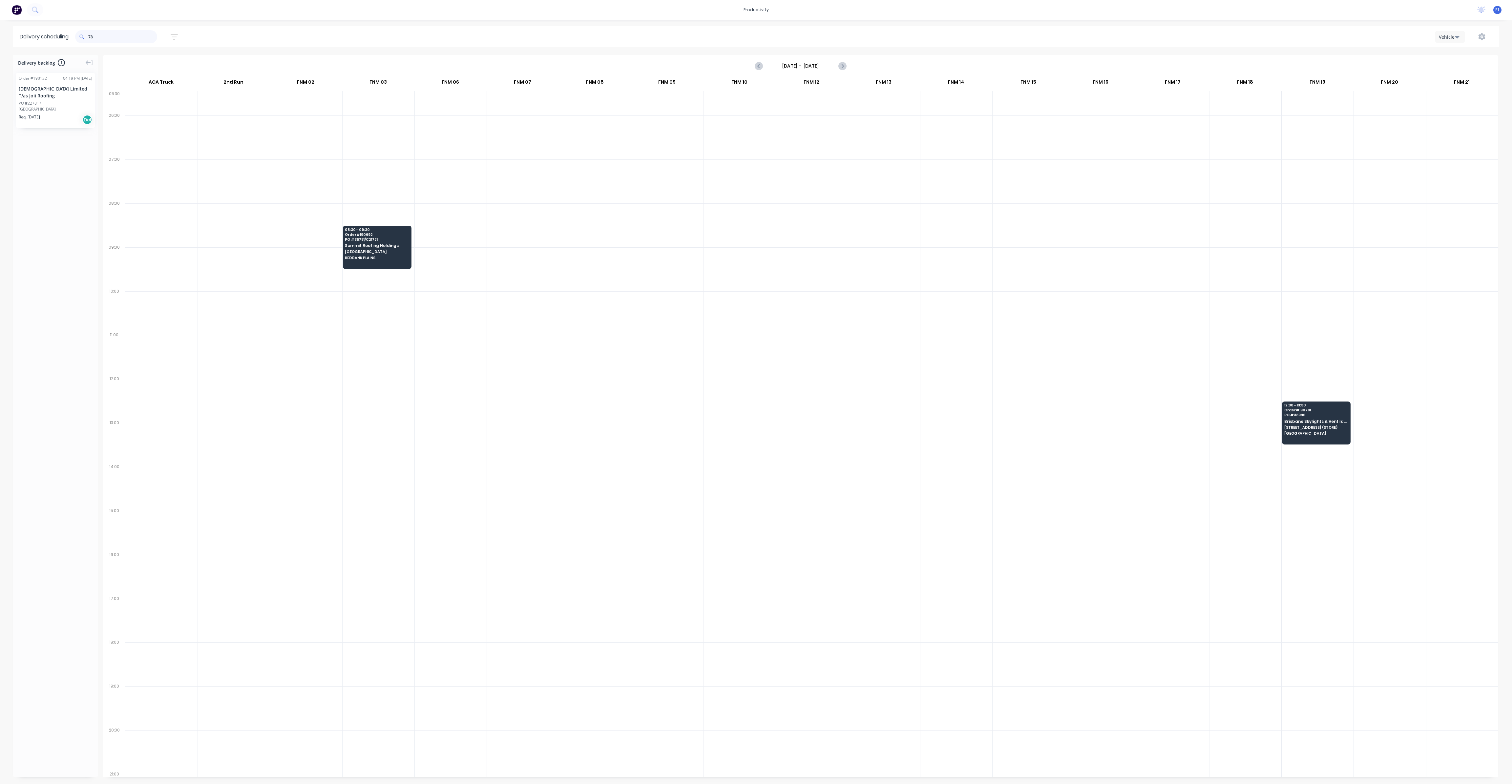
type input "7"
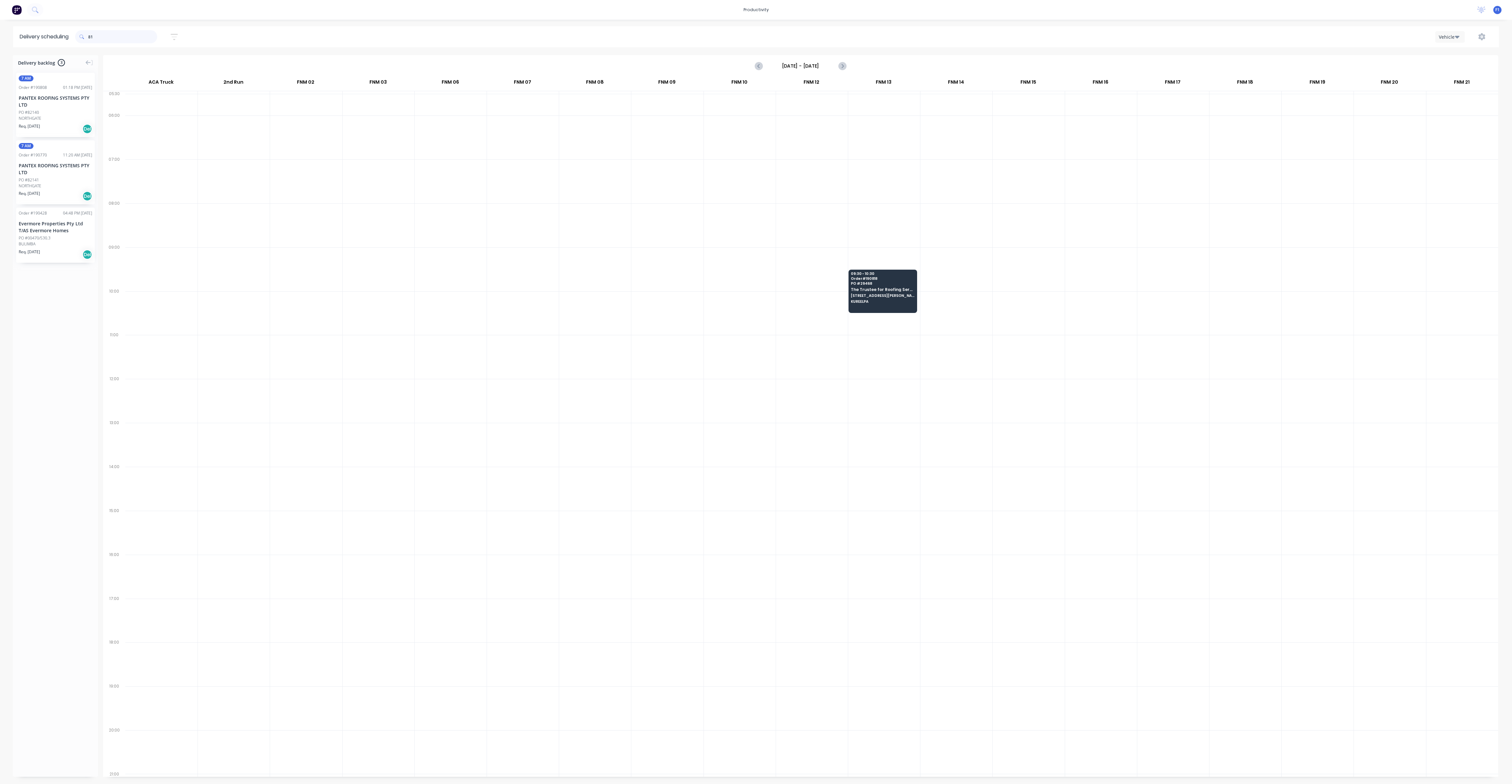
type input "8"
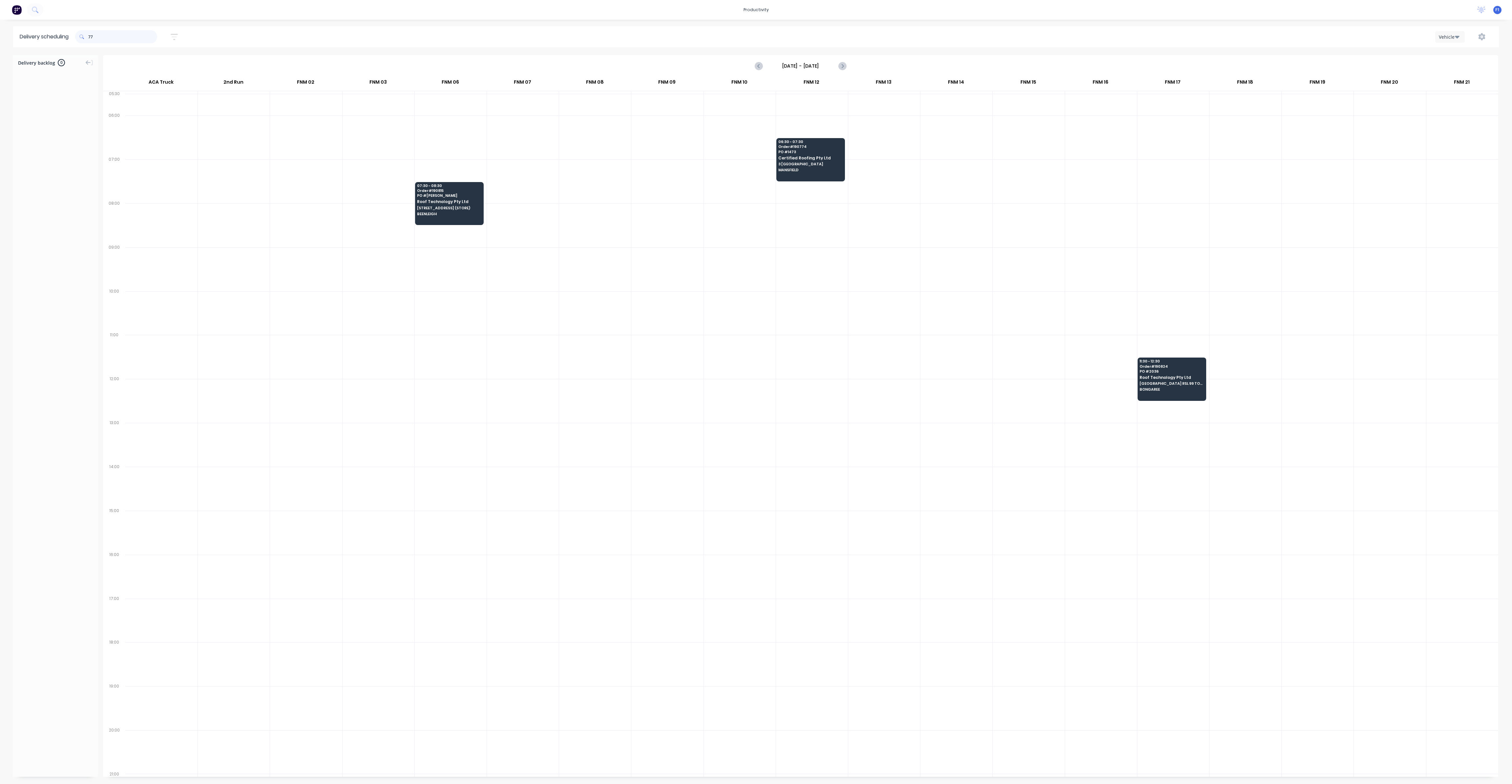
type input "7"
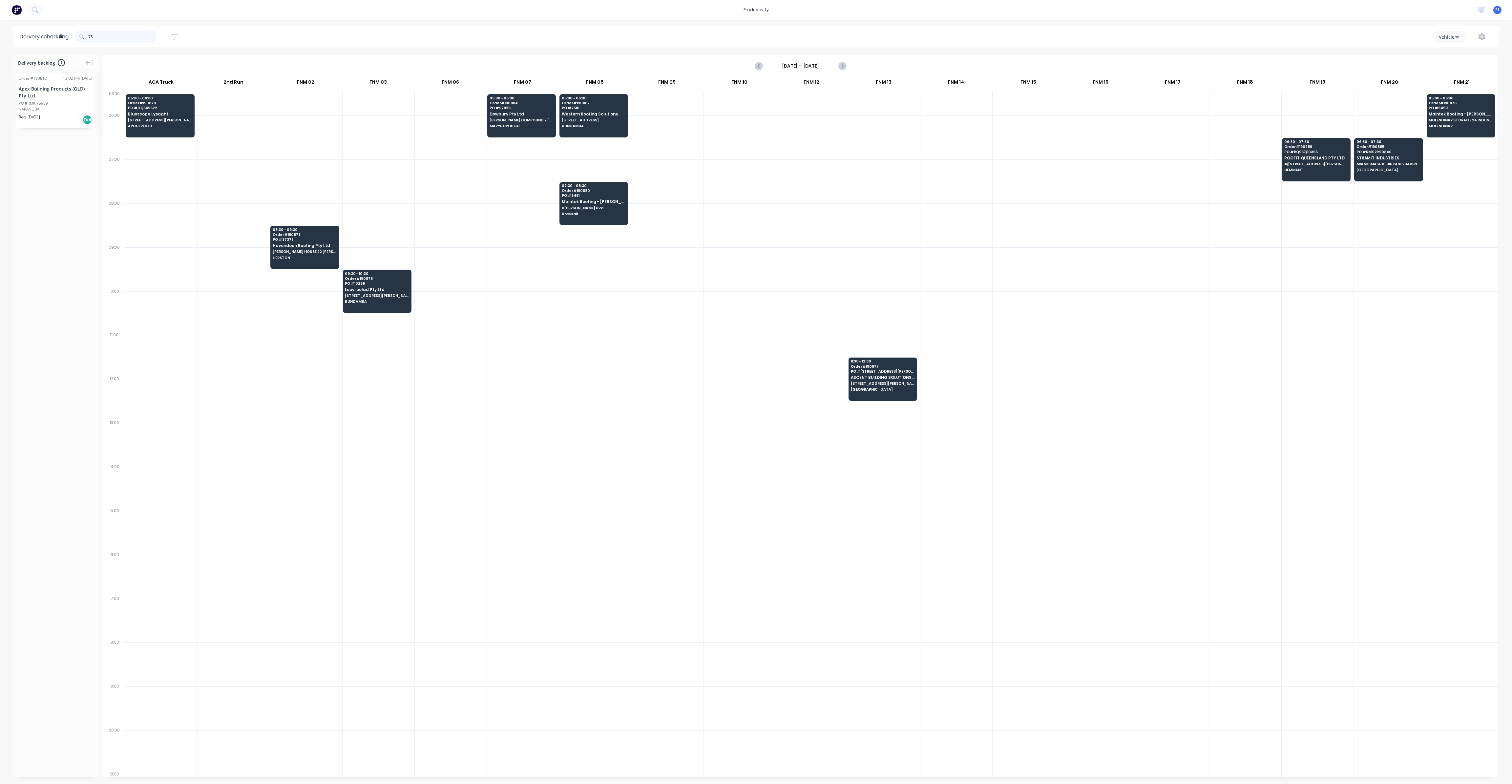
type input "7"
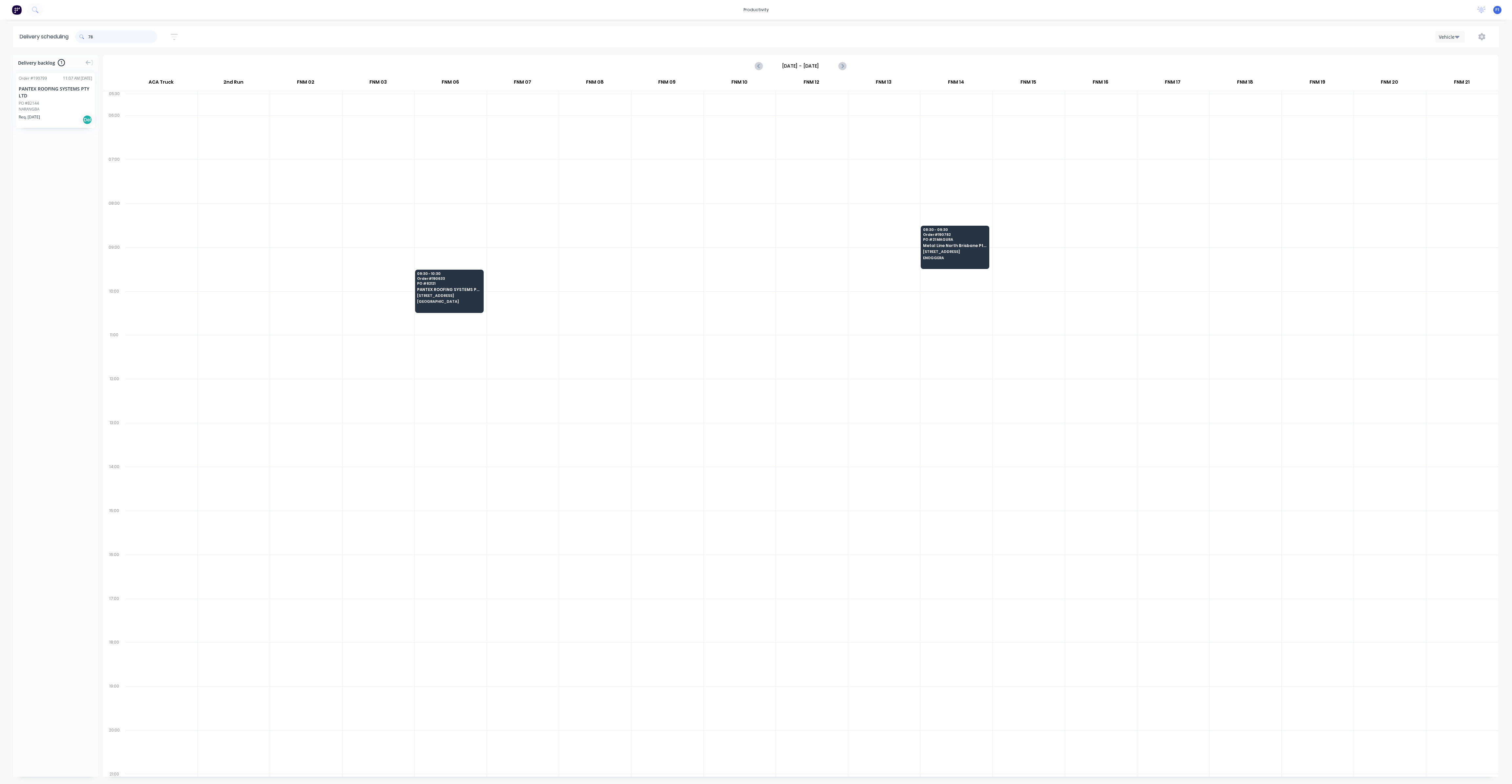
type input "7"
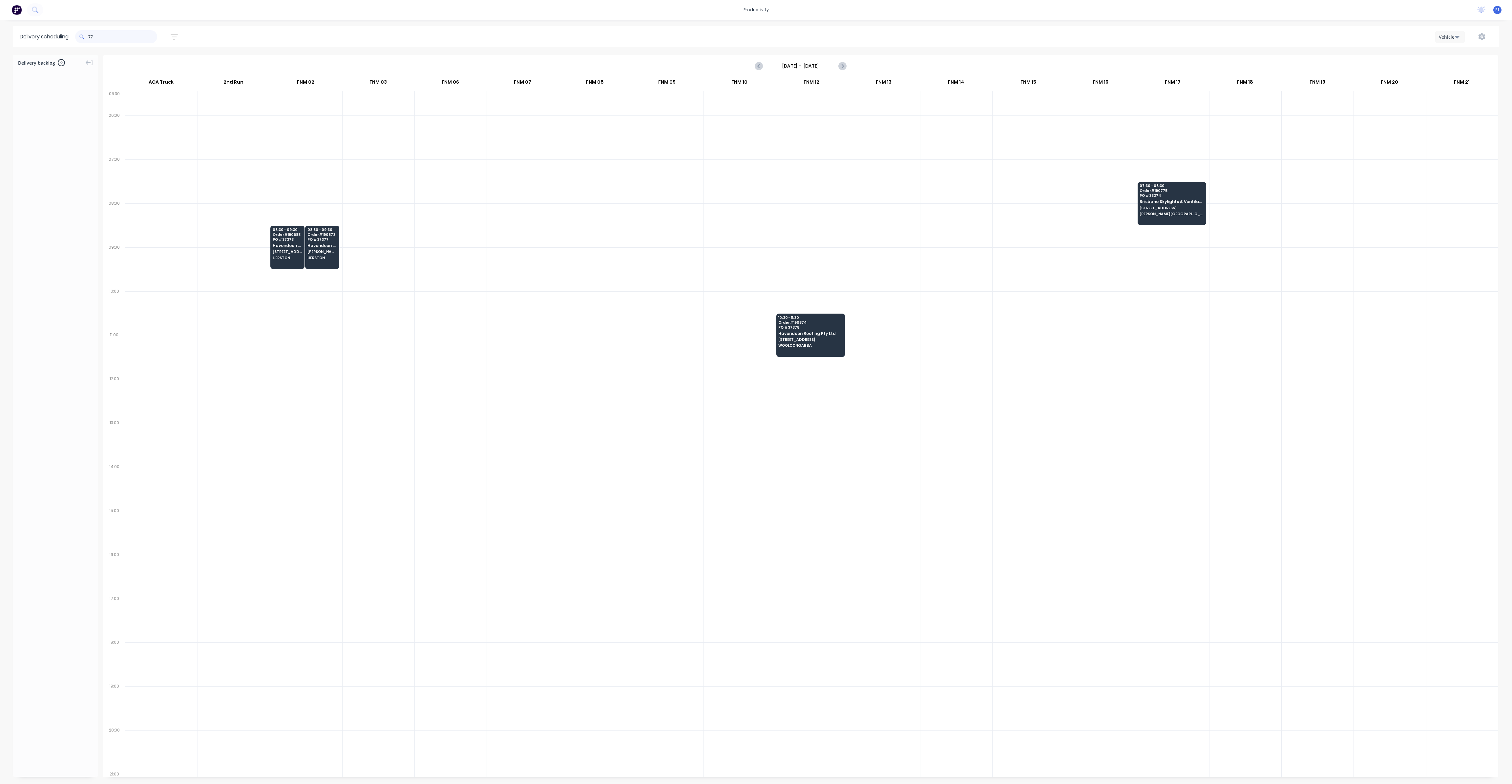
type input "7"
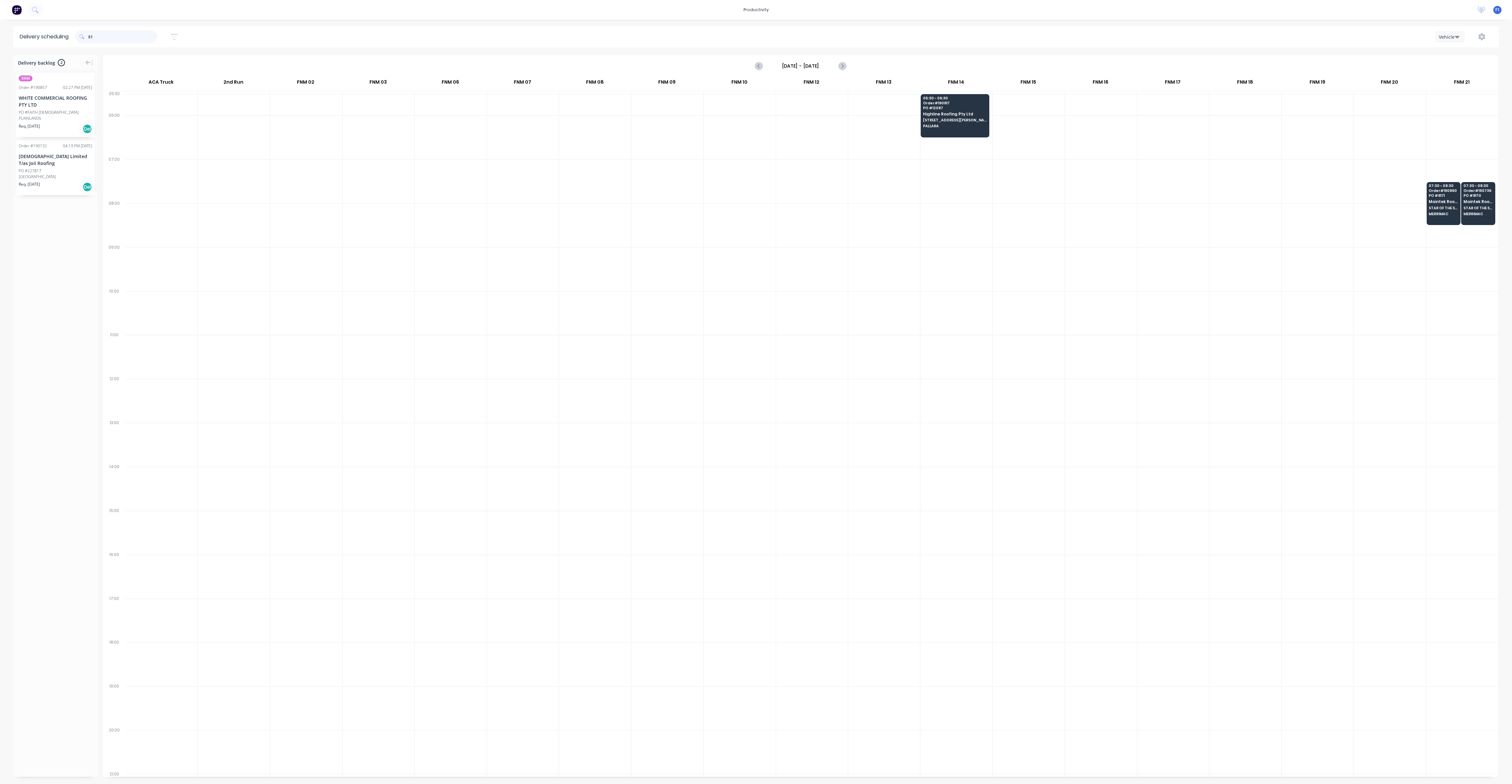
type input "8"
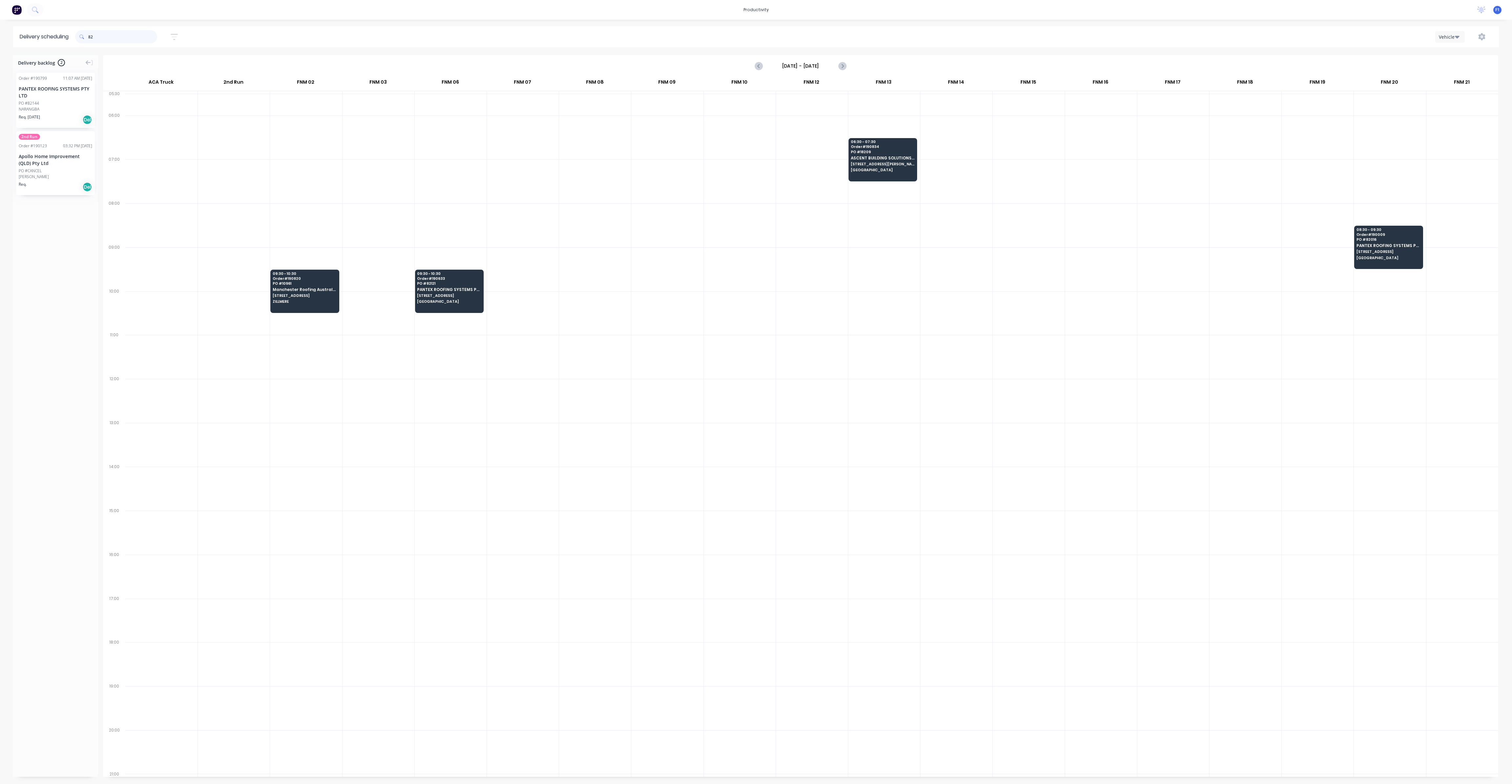
type input "8"
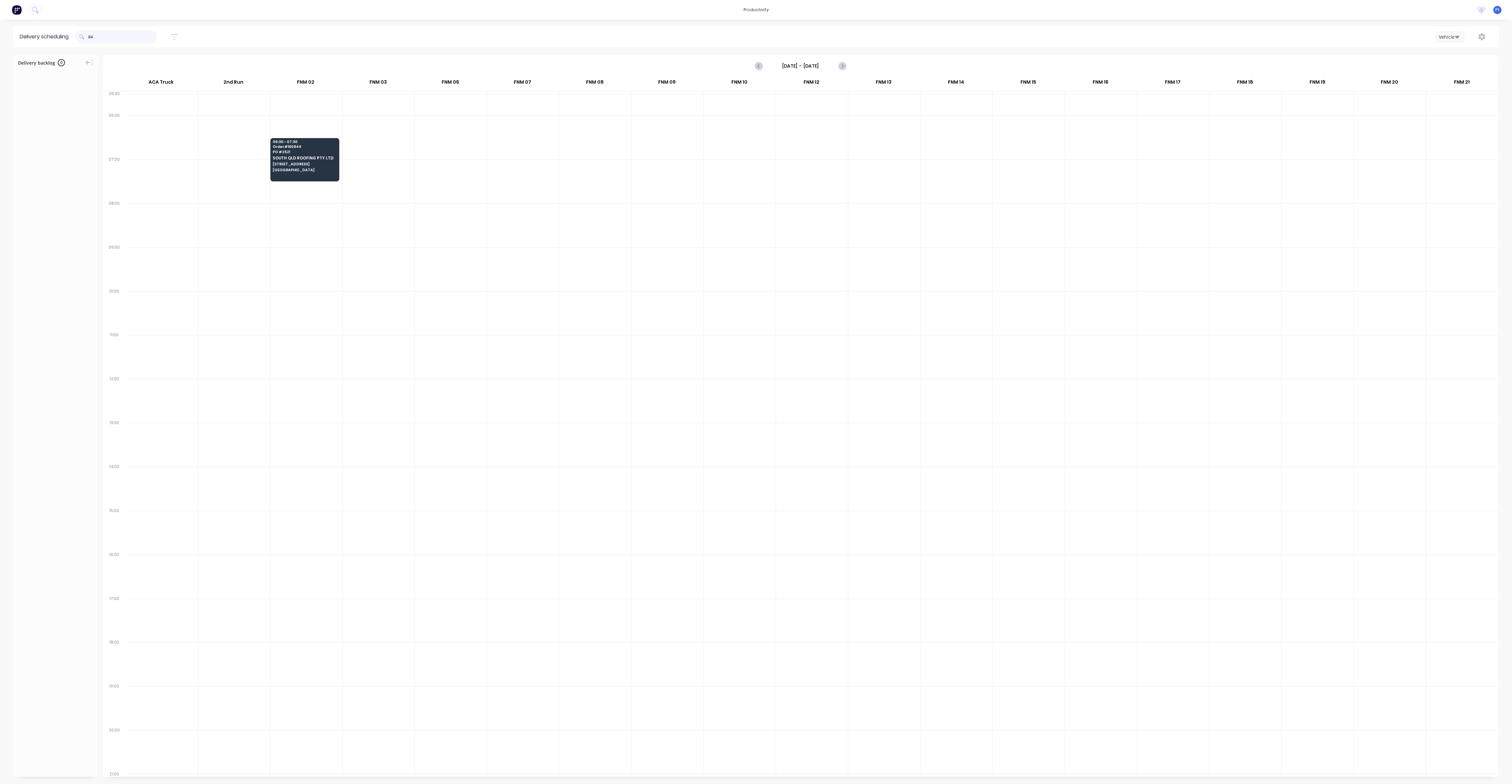
type input "8"
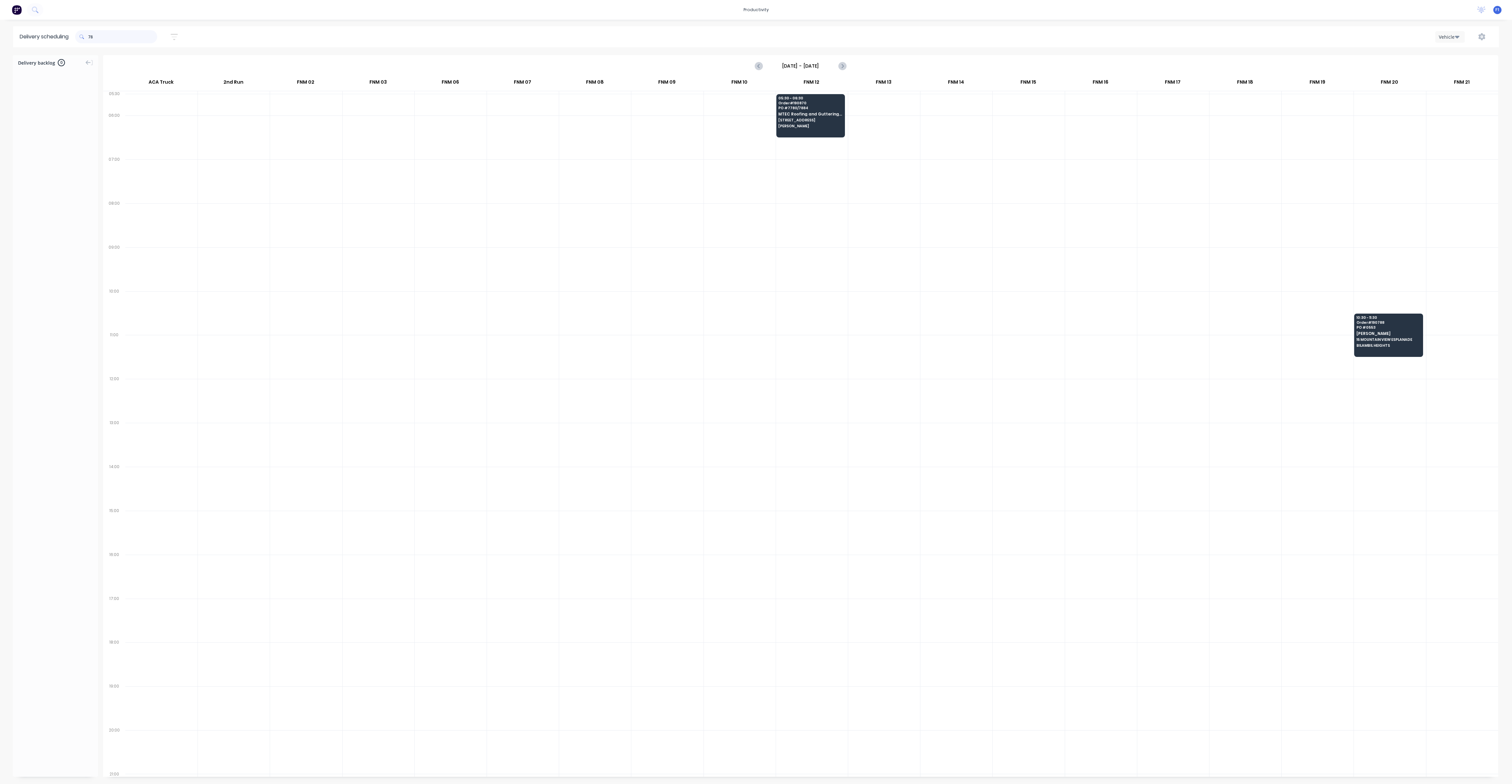
type input "7"
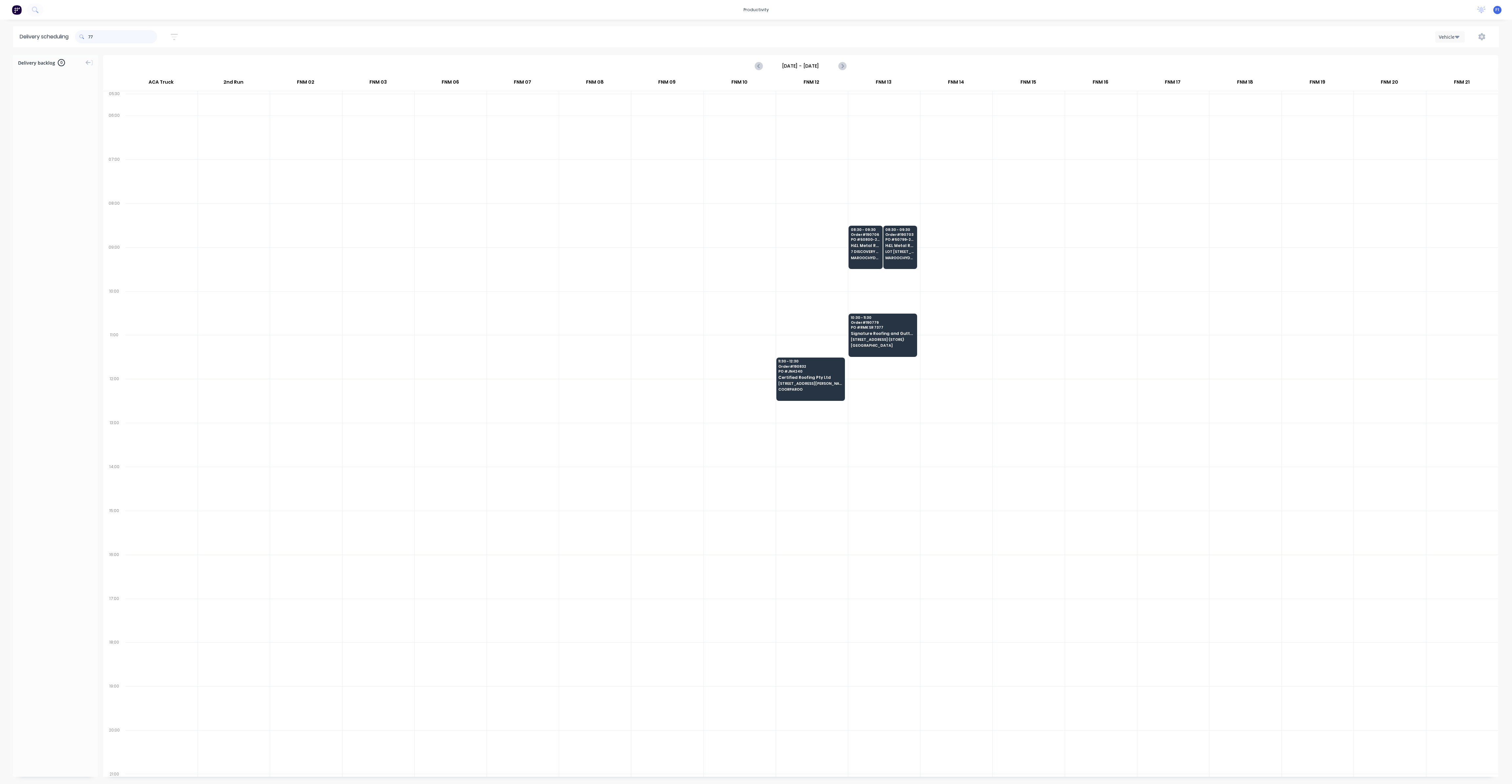
type input "7"
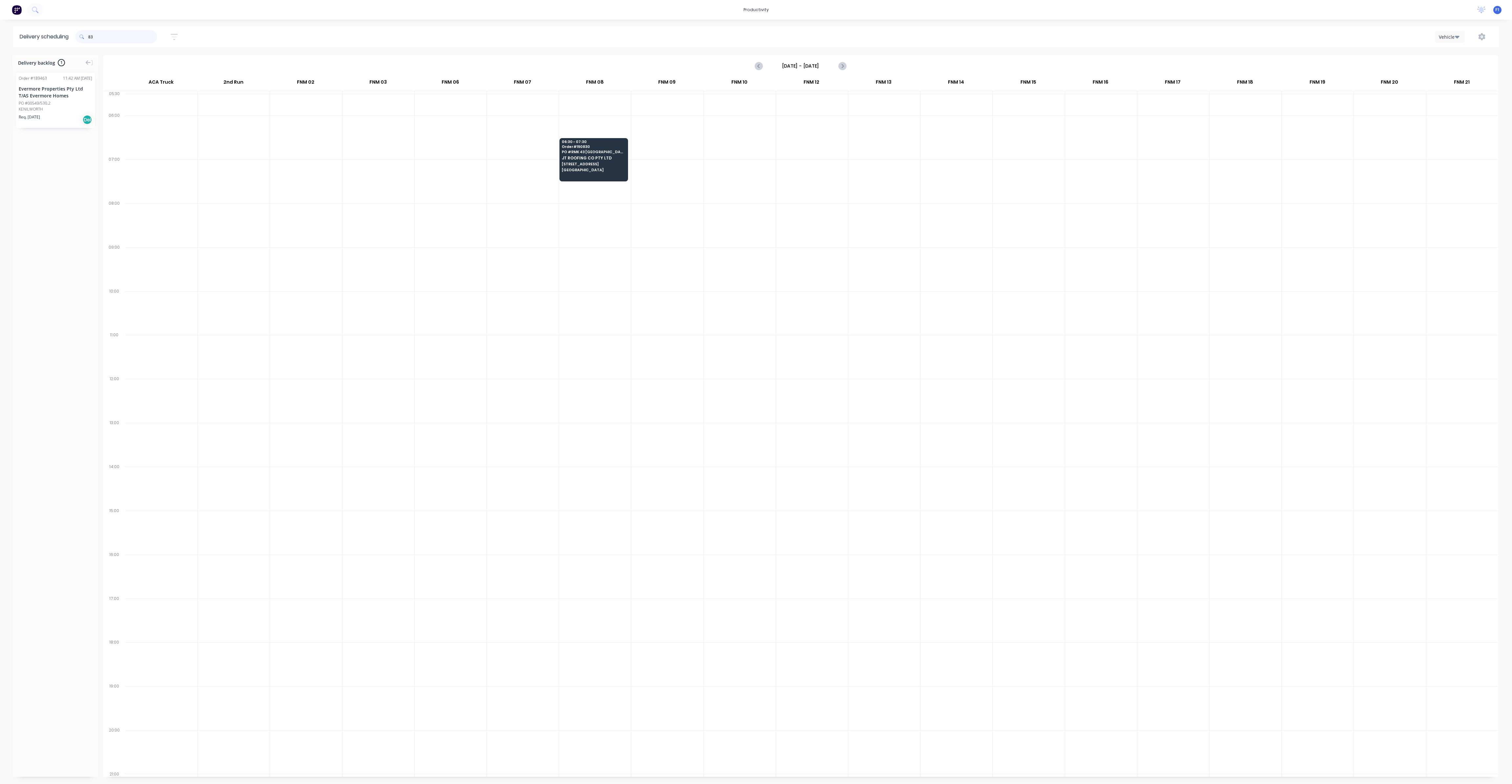
type input "8"
type input "7"
type input "8"
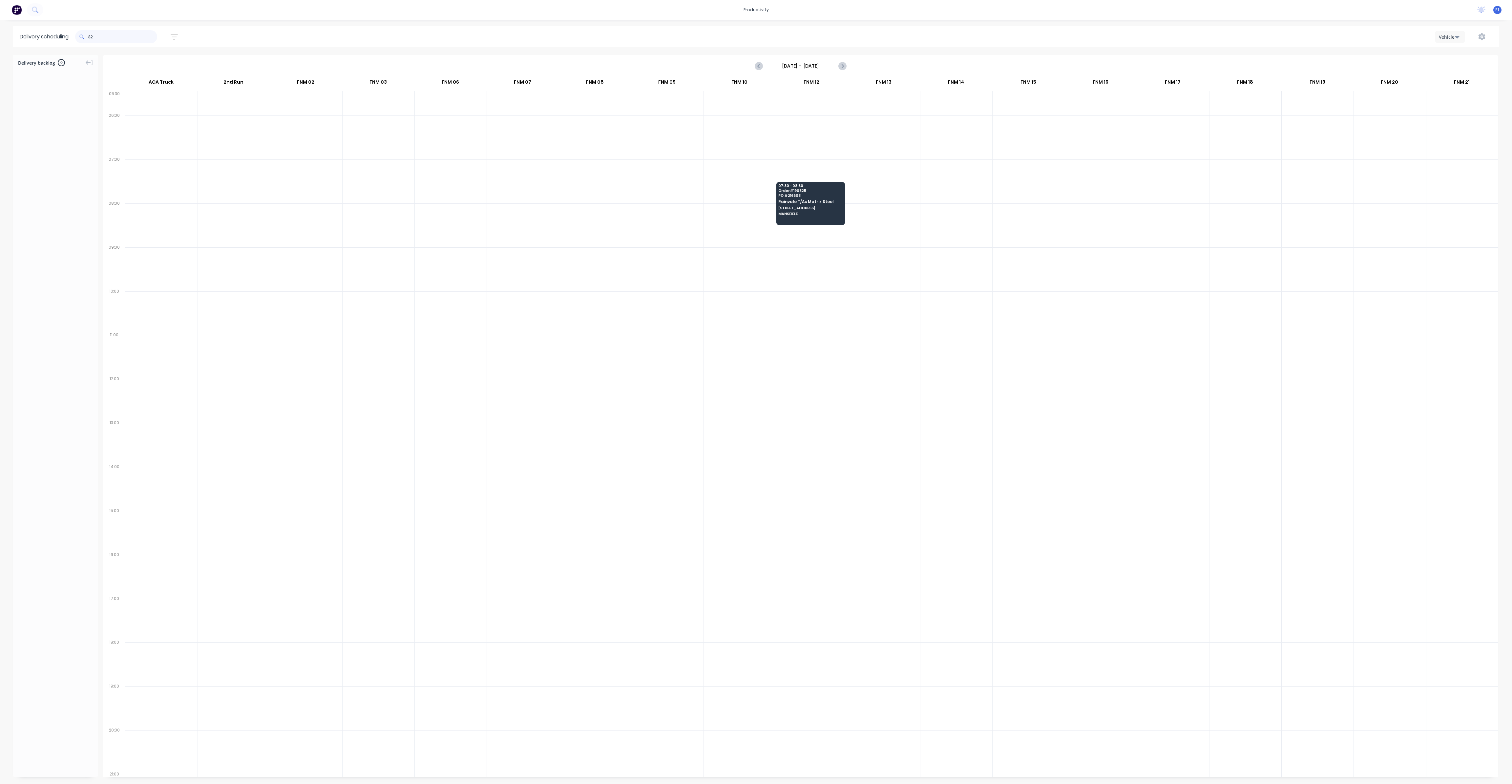
type input "8"
type input "0643"
click at [59, 101] on div "7 AM Order # 190643 02:57 PM 26/08/25 Dowbury Pty Ltd PO #98784 CLEVELAND Req. …" at bounding box center [55, 102] width 79 height 58
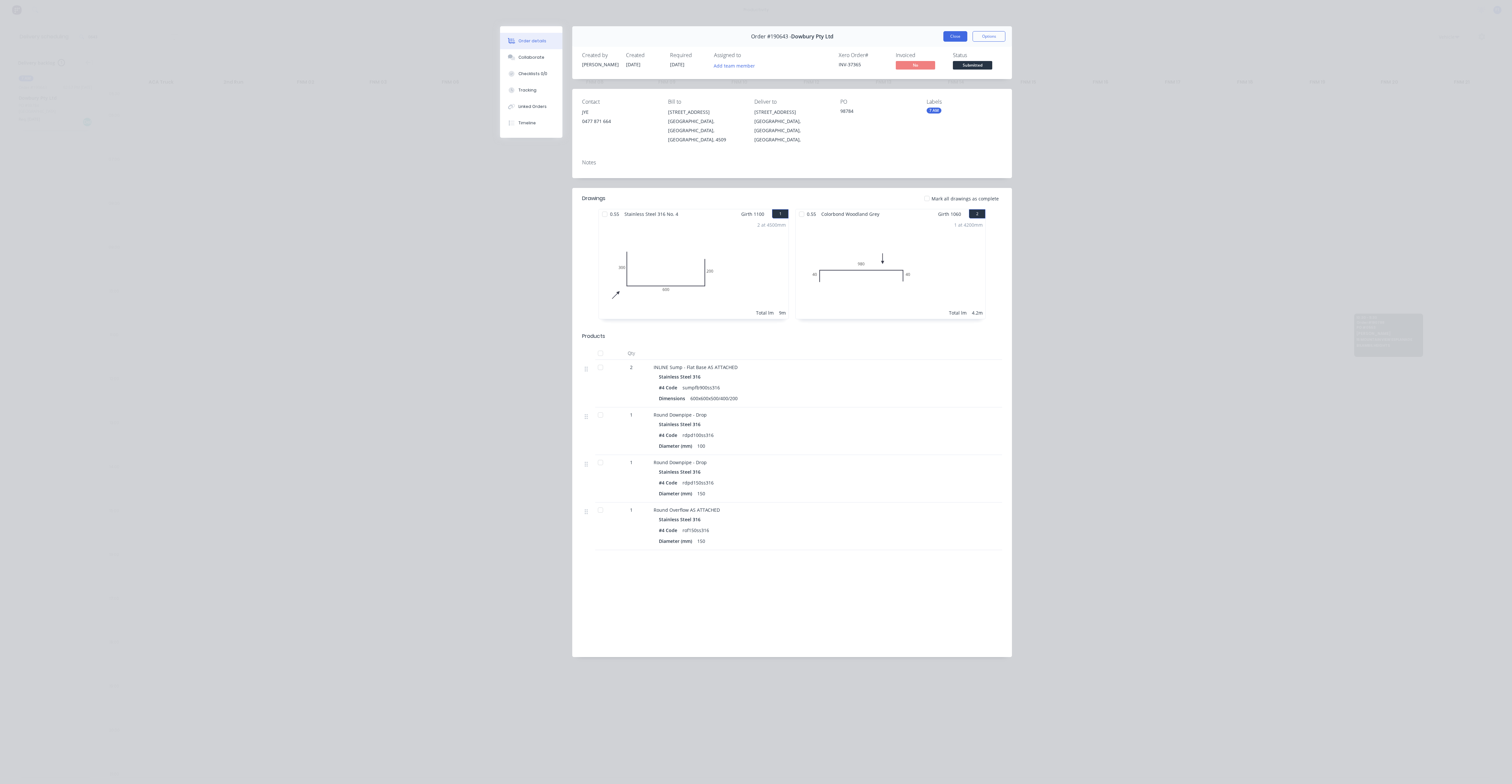
click at [958, 38] on button "Close" at bounding box center [955, 36] width 24 height 11
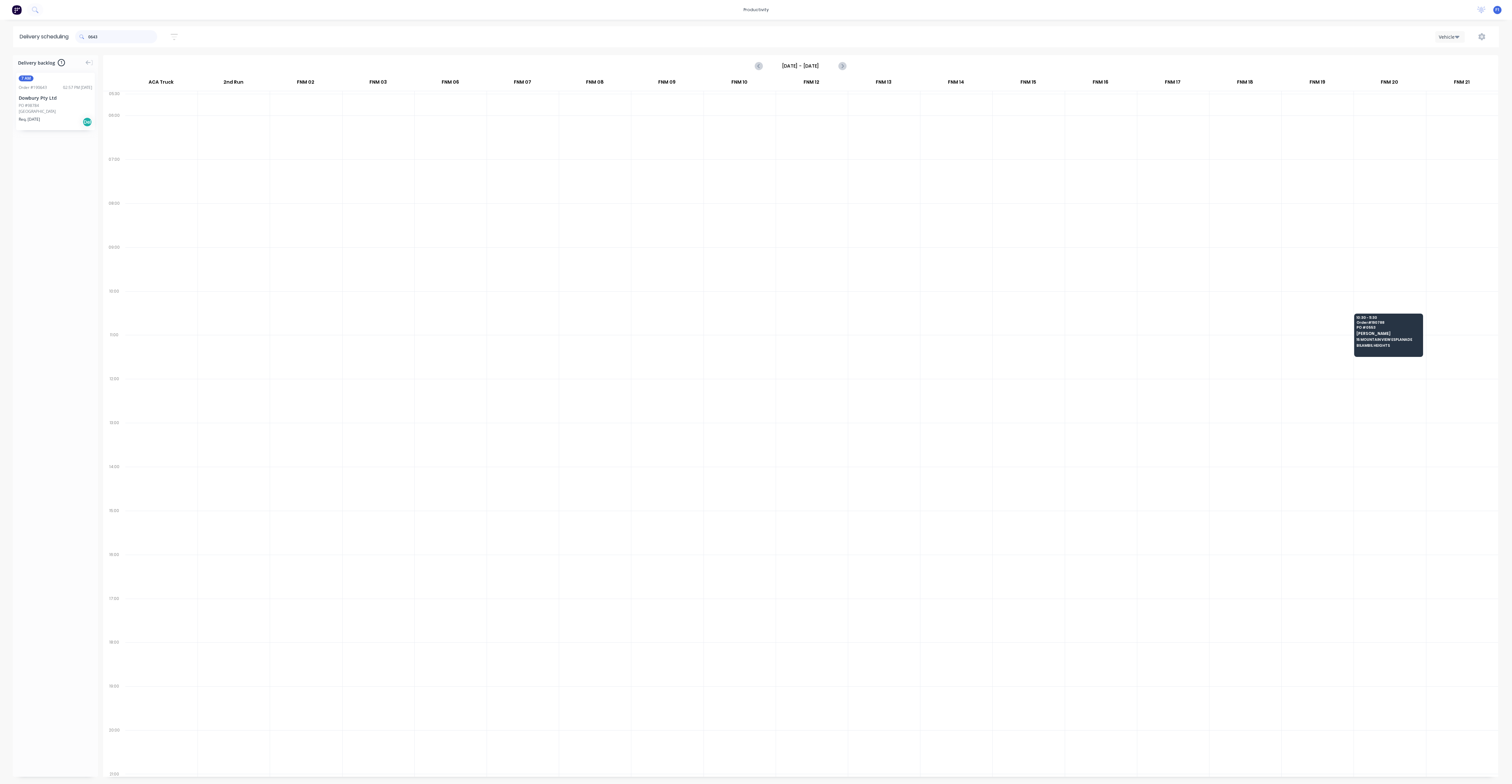
drag, startPoint x: 113, startPoint y: 35, endPoint x: 62, endPoint y: 35, distance: 51.0
click at [62, 35] on header "Delivery scheduling 0643 Sort by Most recent Created date Required date Order n…" at bounding box center [755, 37] width 1486 height 21
type input "6"
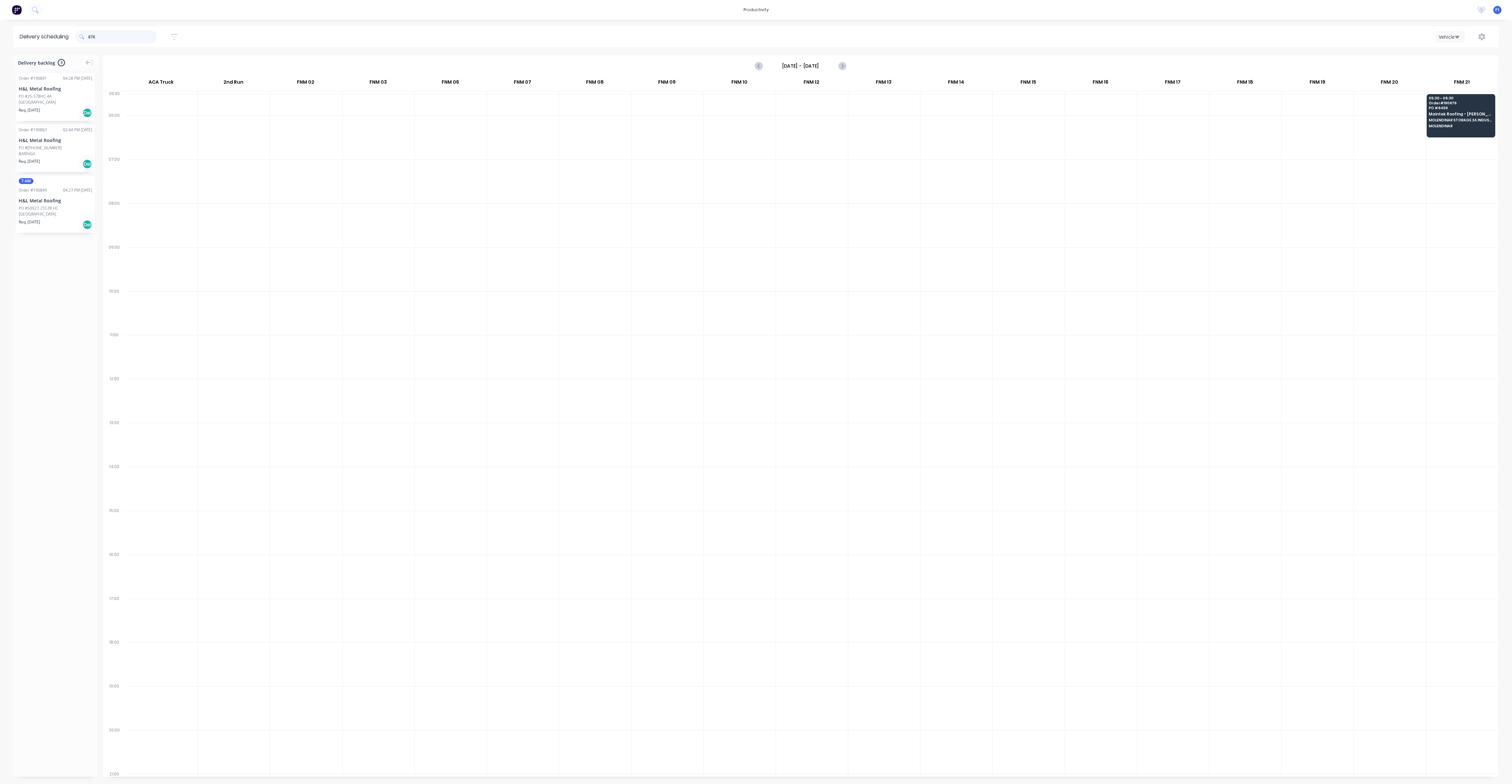
drag, startPoint x: 120, startPoint y: 35, endPoint x: 62, endPoint y: 40, distance: 58.2
click at [62, 40] on header "Delivery scheduling 876 Sort by Most recent Created date Required date Order nu…" at bounding box center [755, 37] width 1486 height 21
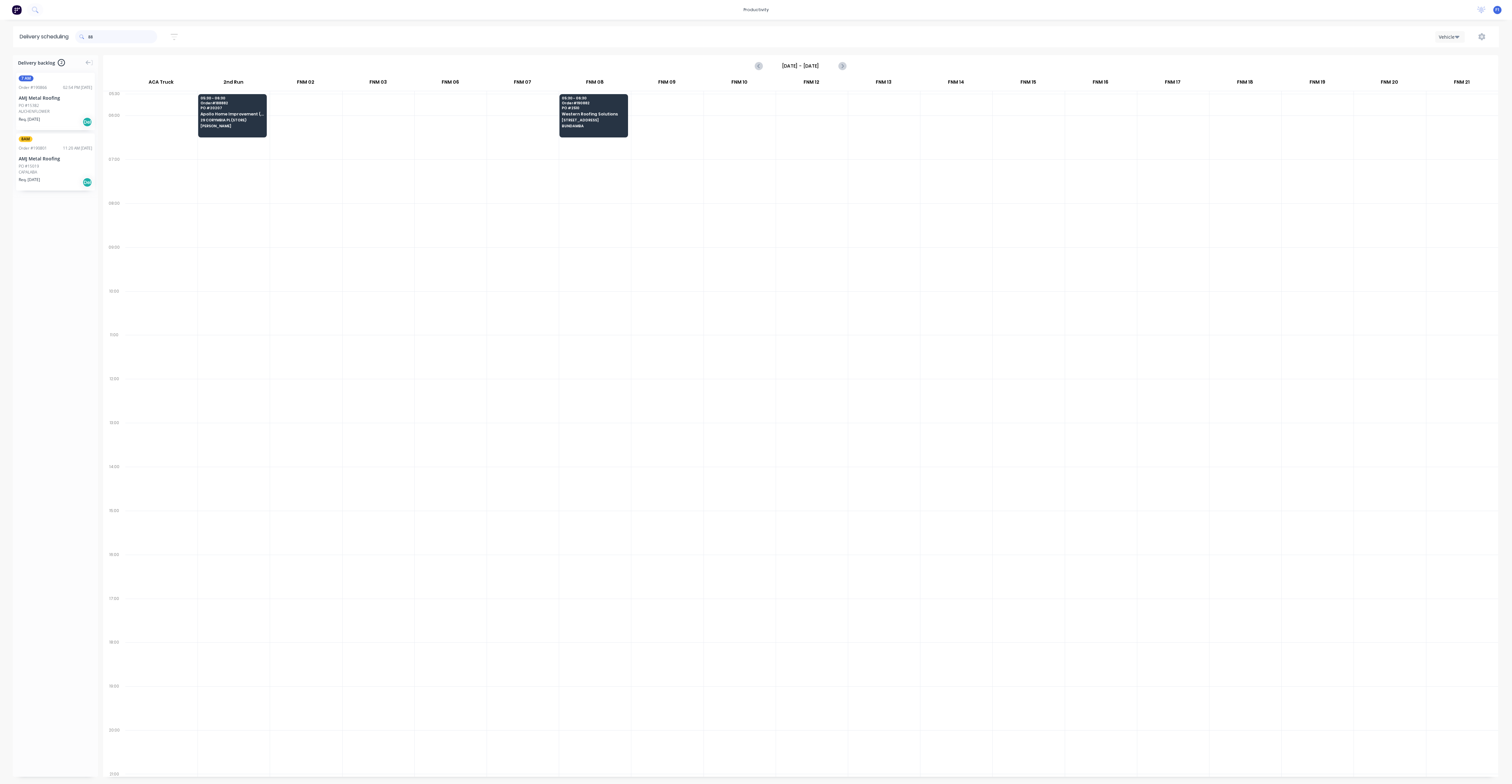
type input "8"
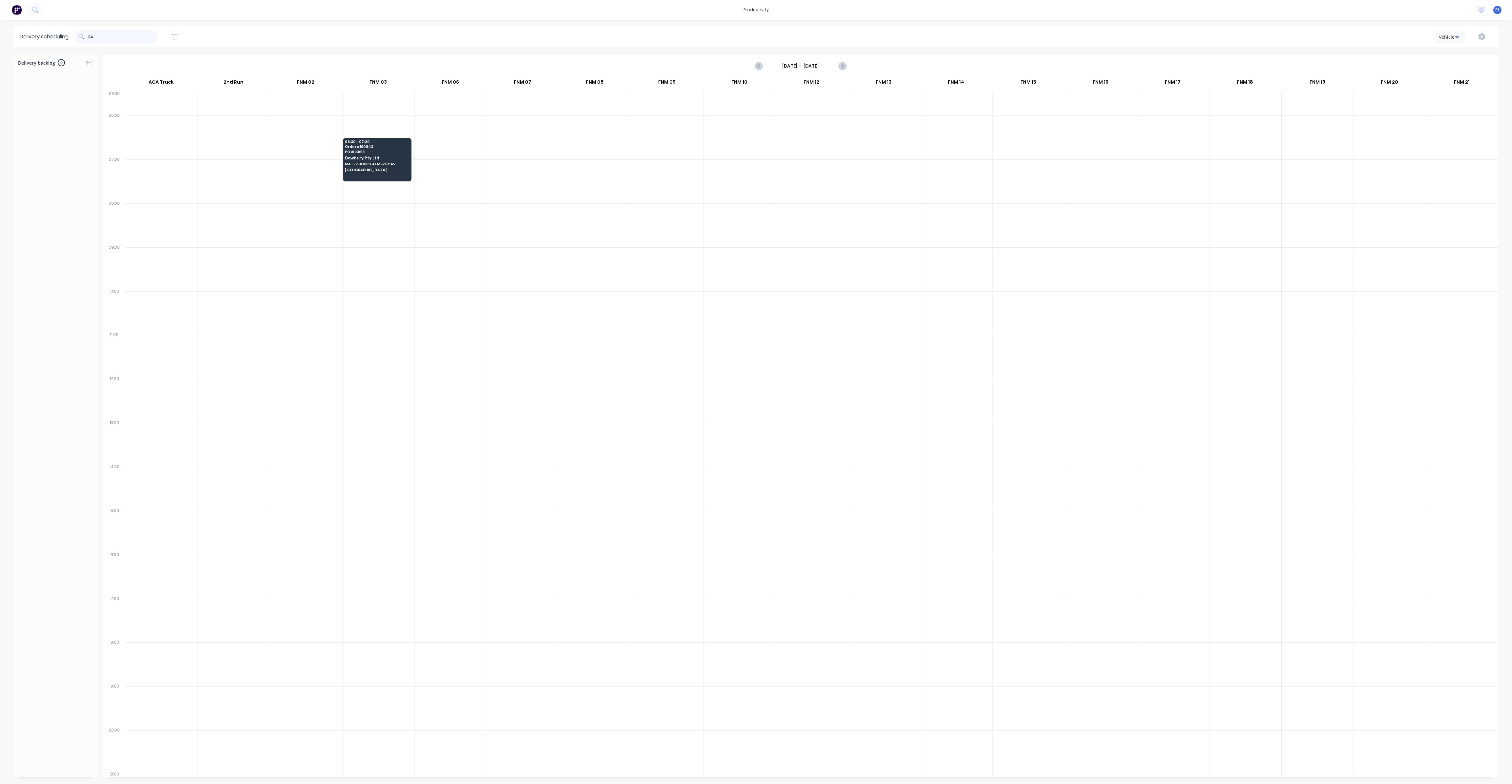
type input "8"
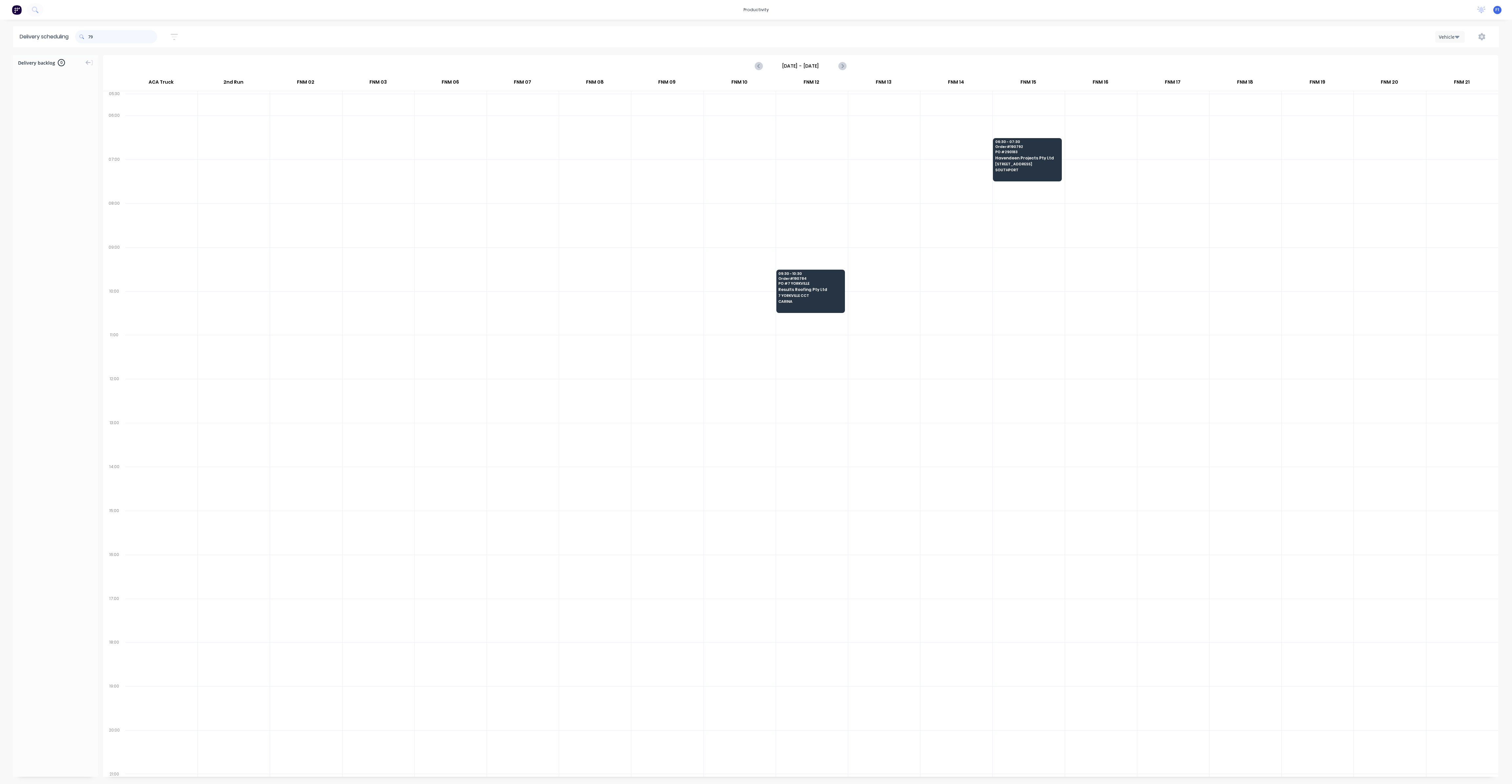
type input "7"
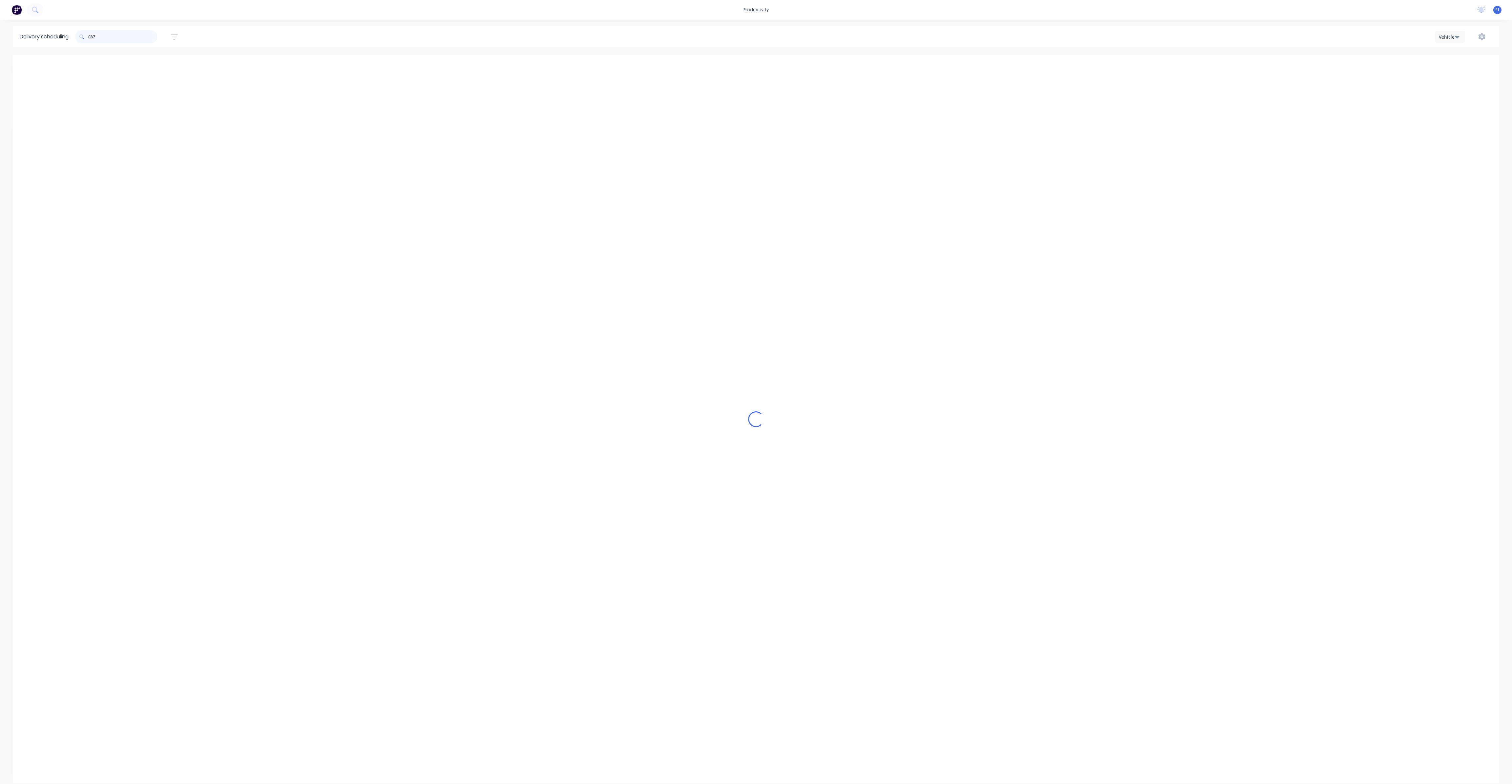
type input "0875"
